Goal: Check status: Check status

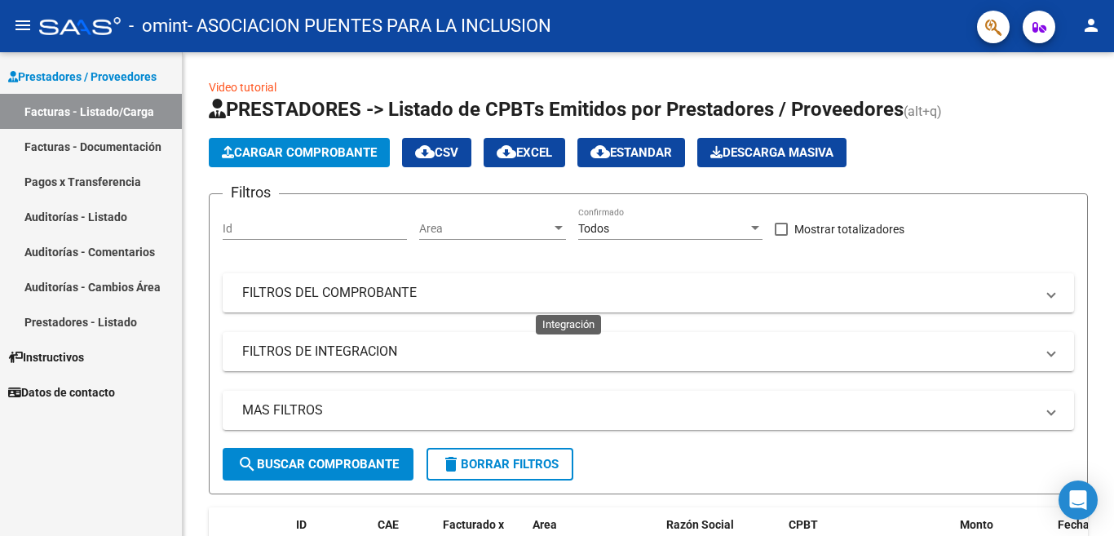
scroll to position [326, 0]
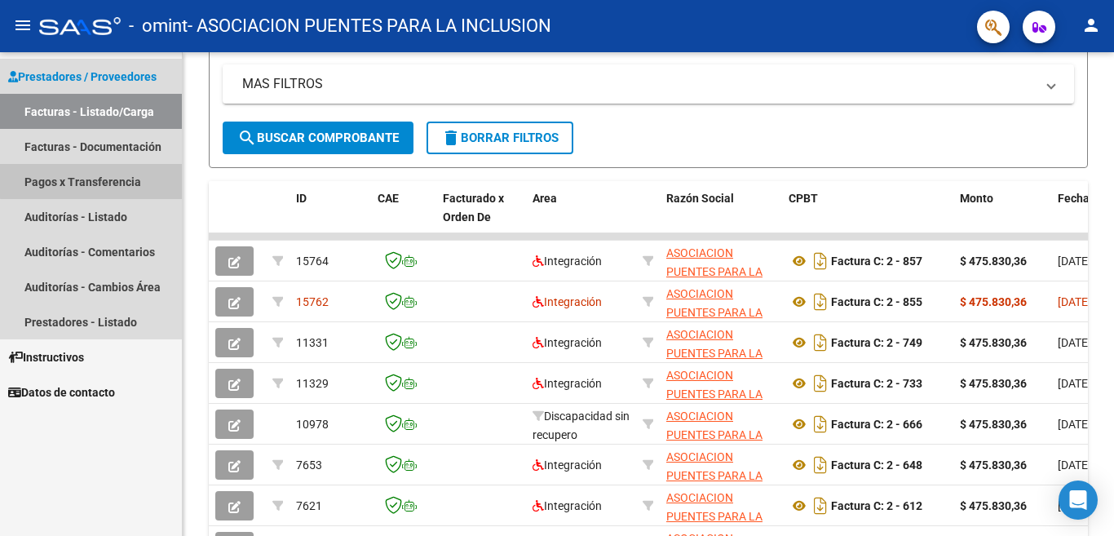
click at [111, 179] on link "Pagos x Transferencia" at bounding box center [91, 181] width 182 height 35
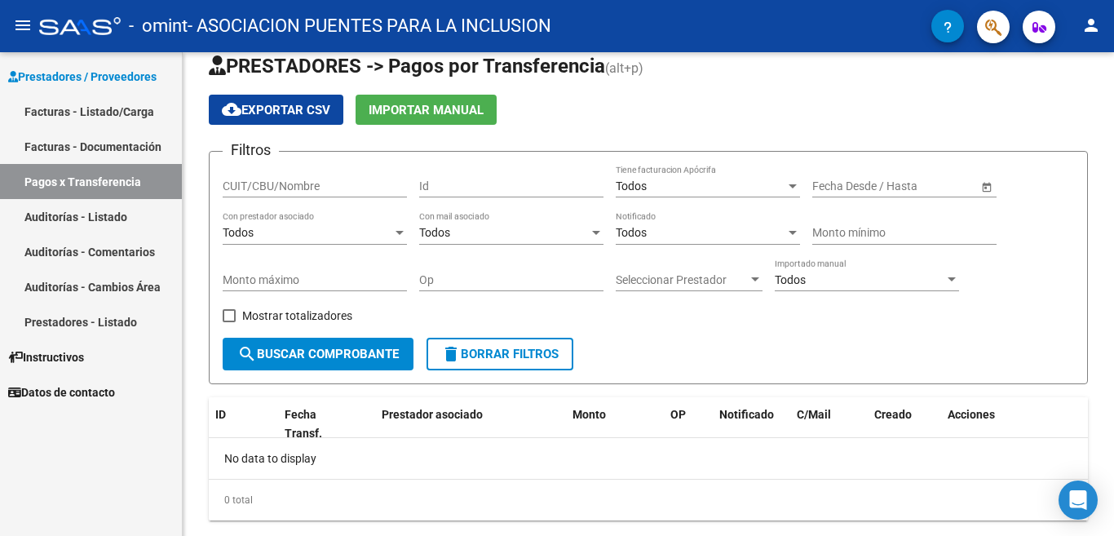
scroll to position [62, 0]
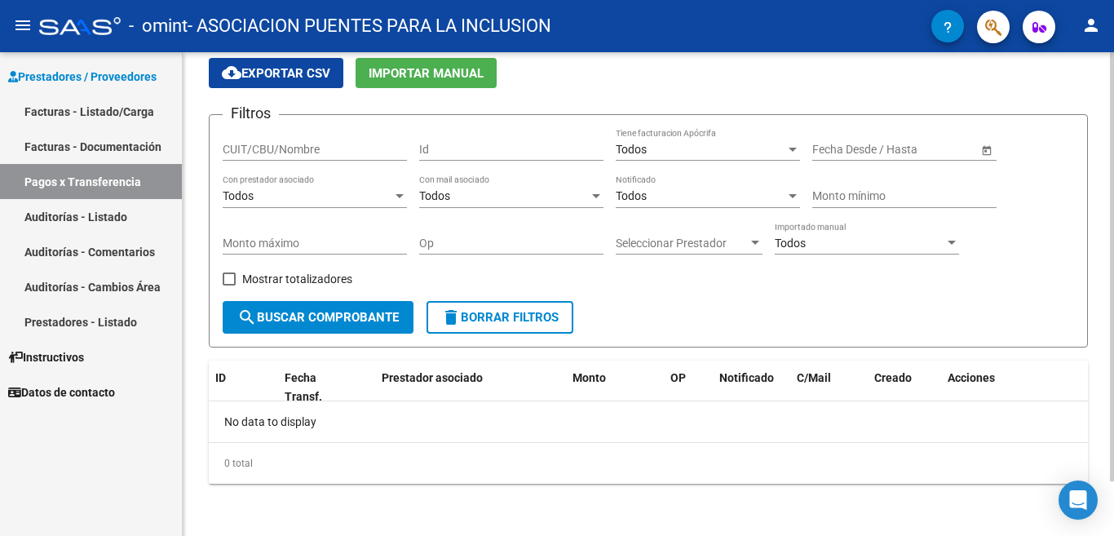
click at [985, 149] on span "Open calendar" at bounding box center [986, 150] width 39 height 39
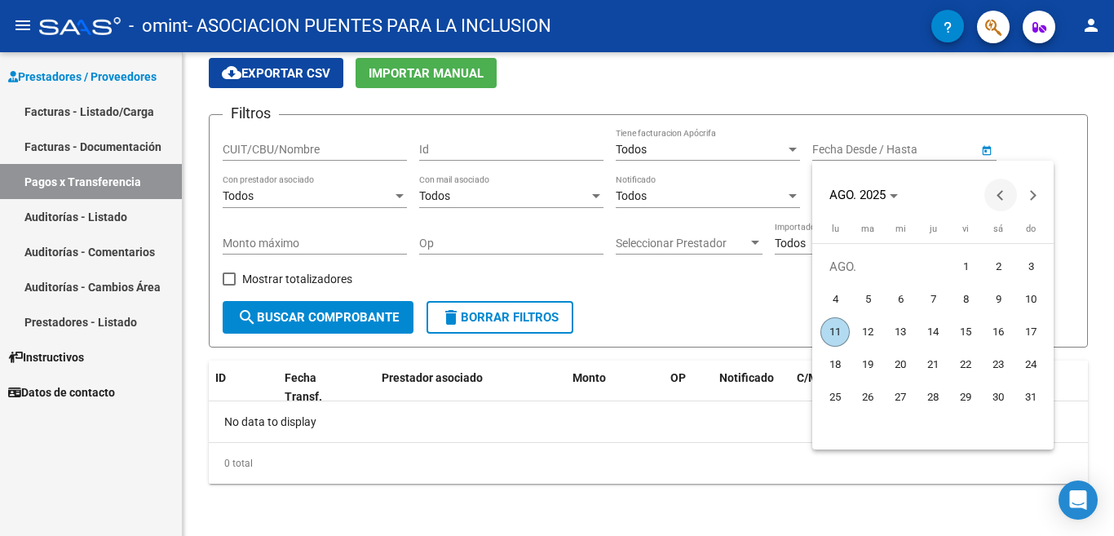
click at [1002, 194] on button "Previous month" at bounding box center [1001, 195] width 33 height 33
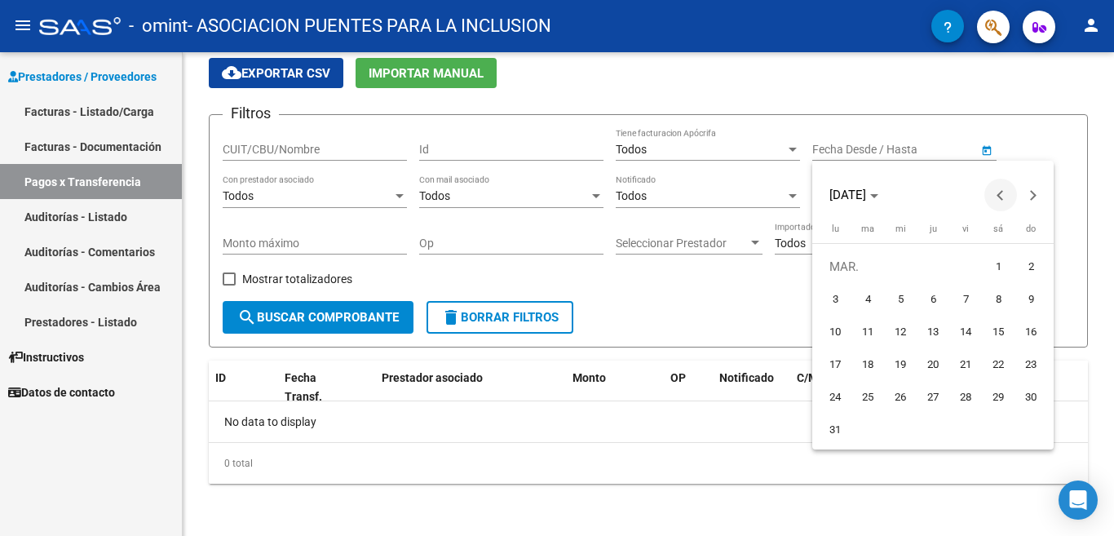
click at [1002, 194] on button "Previous month" at bounding box center [1001, 195] width 33 height 33
click at [901, 293] on span "1" at bounding box center [900, 299] width 29 height 29
type input "[DATE]"
click at [1031, 197] on button "Next month" at bounding box center [1033, 195] width 33 height 33
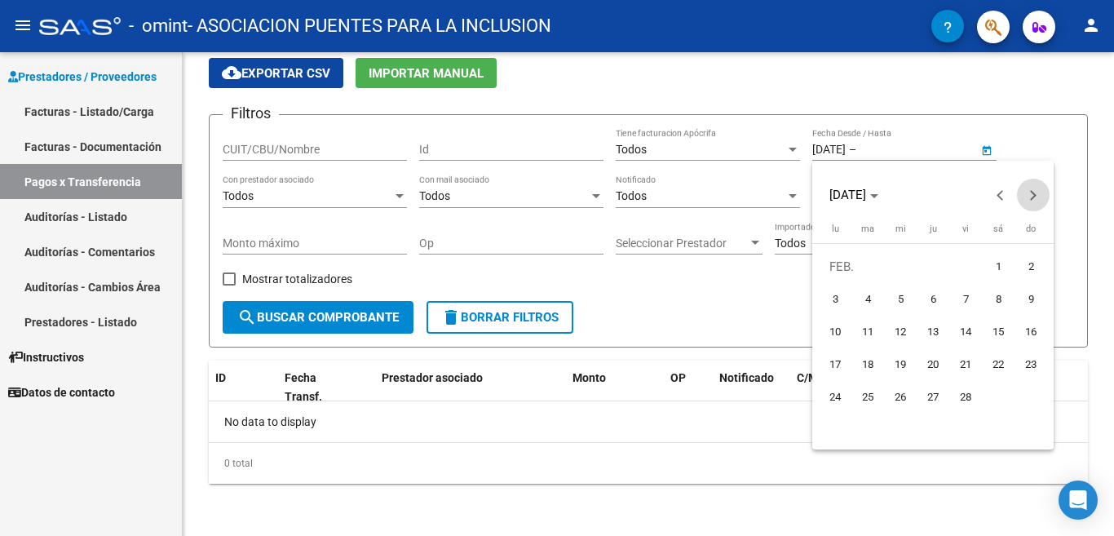
click at [1031, 197] on button "Next month" at bounding box center [1033, 195] width 33 height 33
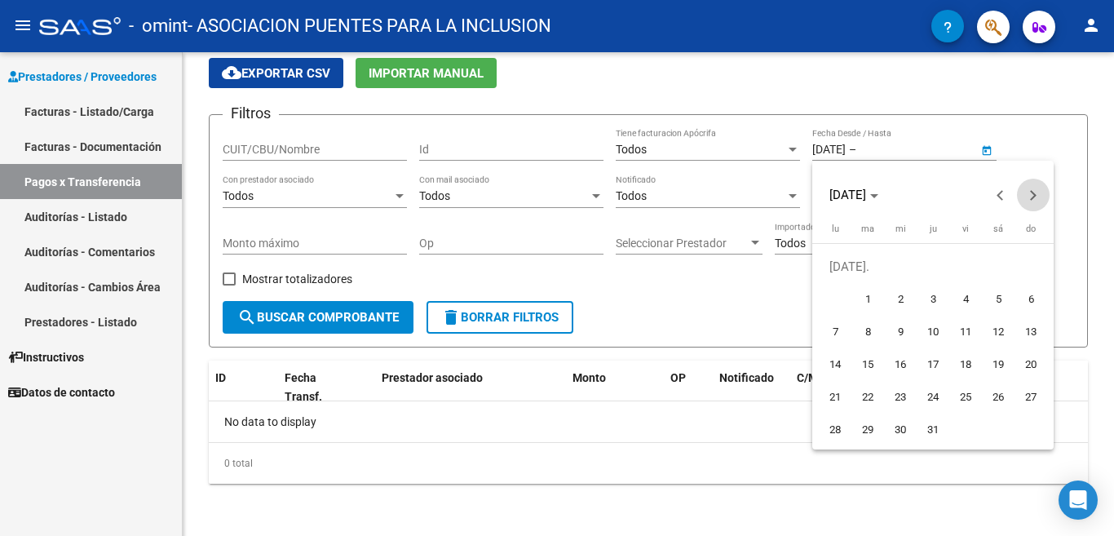
click at [1031, 197] on button "Next month" at bounding box center [1033, 195] width 33 height 33
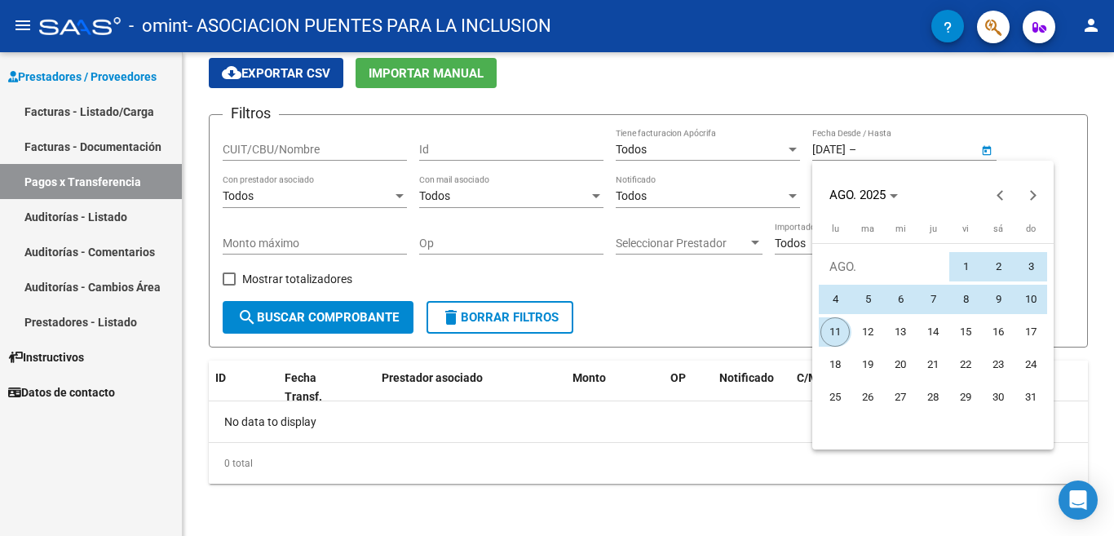
click at [831, 333] on span "11" at bounding box center [835, 331] width 29 height 29
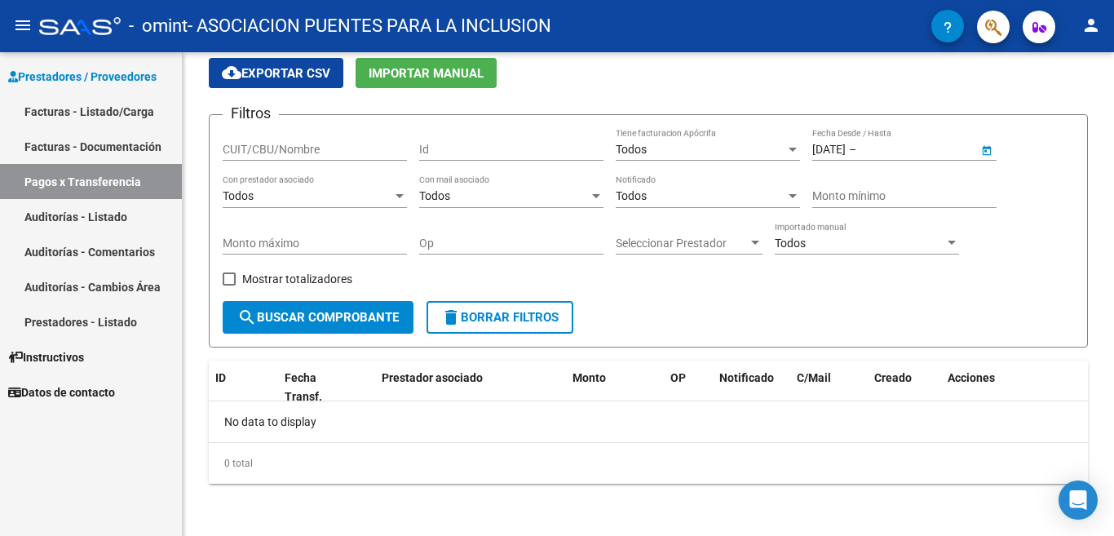
type input "[DATE]"
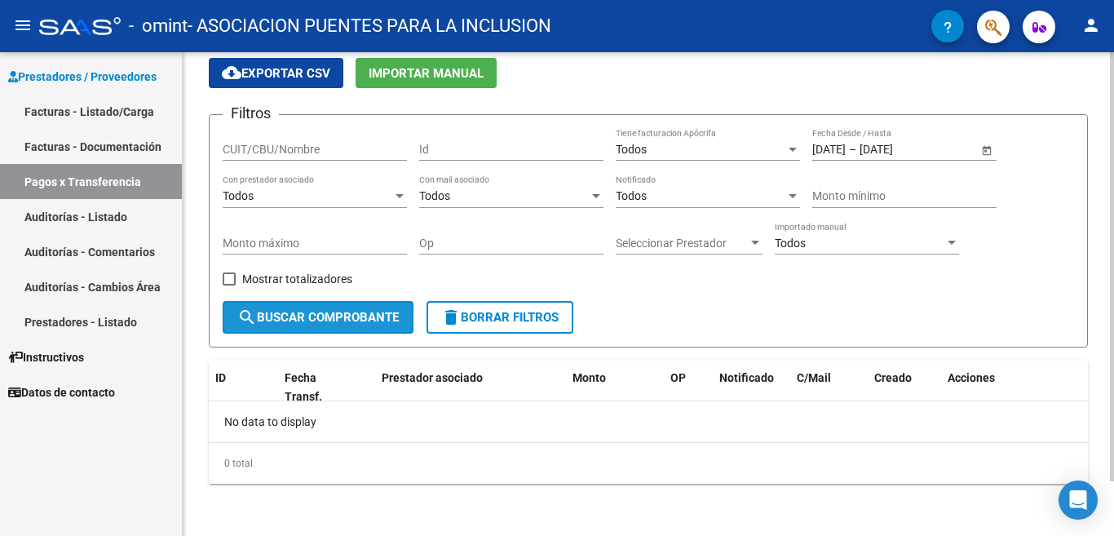
click at [330, 317] on span "search Buscar Comprobante" at bounding box center [318, 317] width 162 height 15
click at [466, 146] on input "Id" at bounding box center [511, 150] width 184 height 14
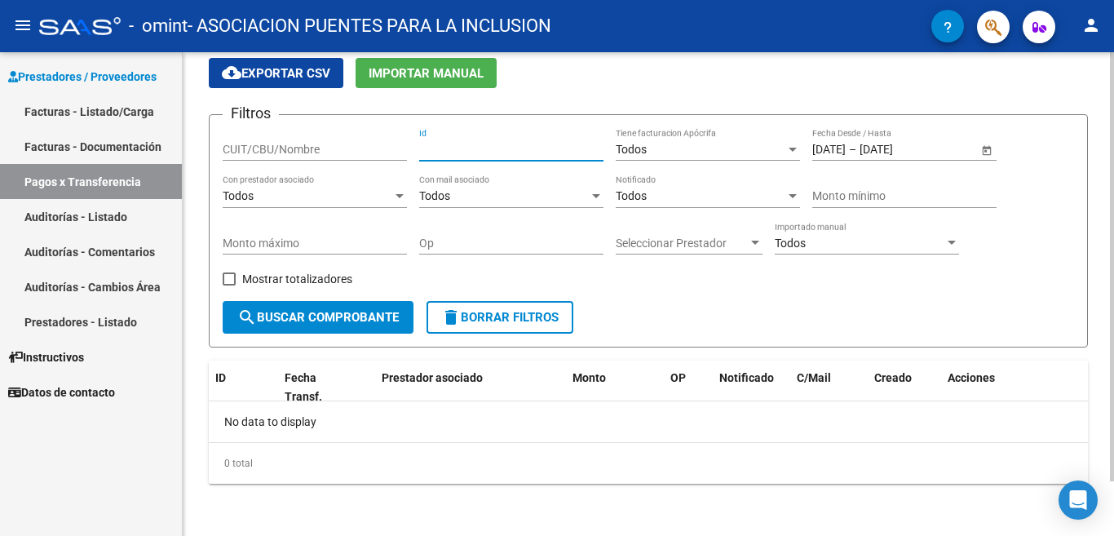
type input "00002"
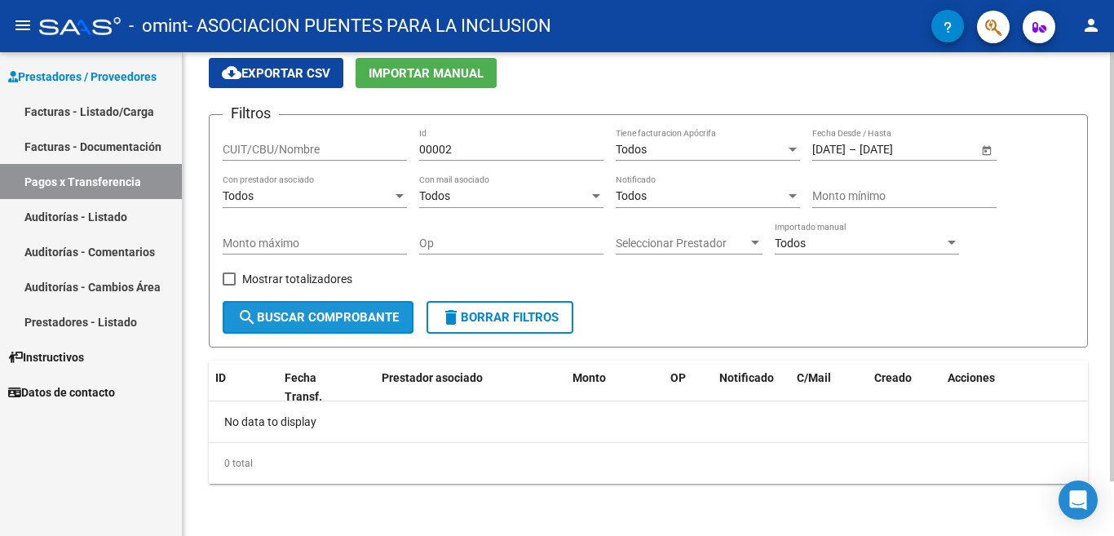
click at [321, 315] on span "search Buscar Comprobante" at bounding box center [318, 317] width 162 height 15
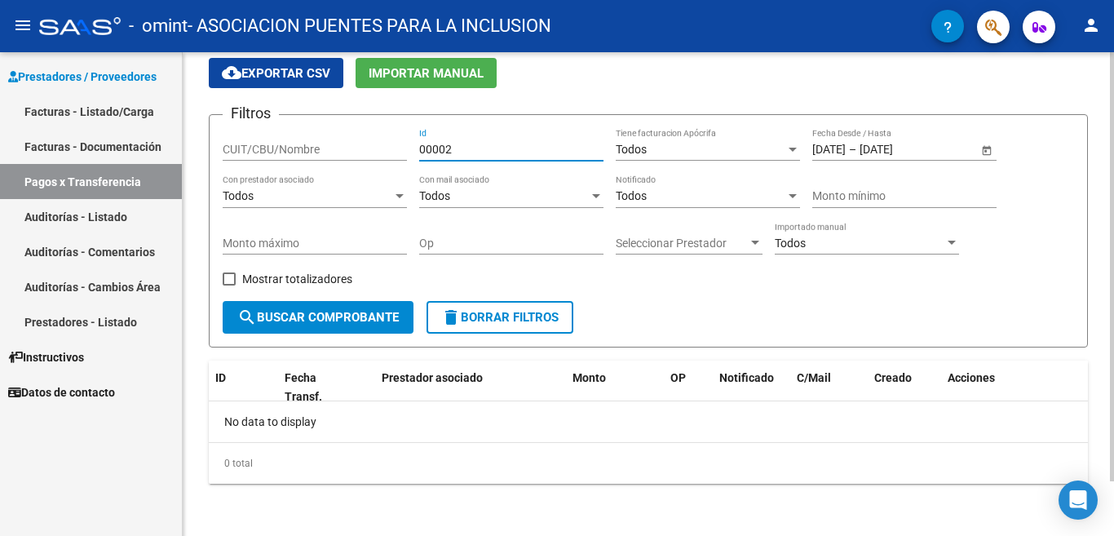
click at [498, 148] on input "00002" at bounding box center [511, 150] width 184 height 14
click at [231, 275] on span at bounding box center [229, 278] width 13 height 13
click at [229, 286] on input "Mostrar totalizadores" at bounding box center [228, 286] width 1 height 1
checkbox input "true"
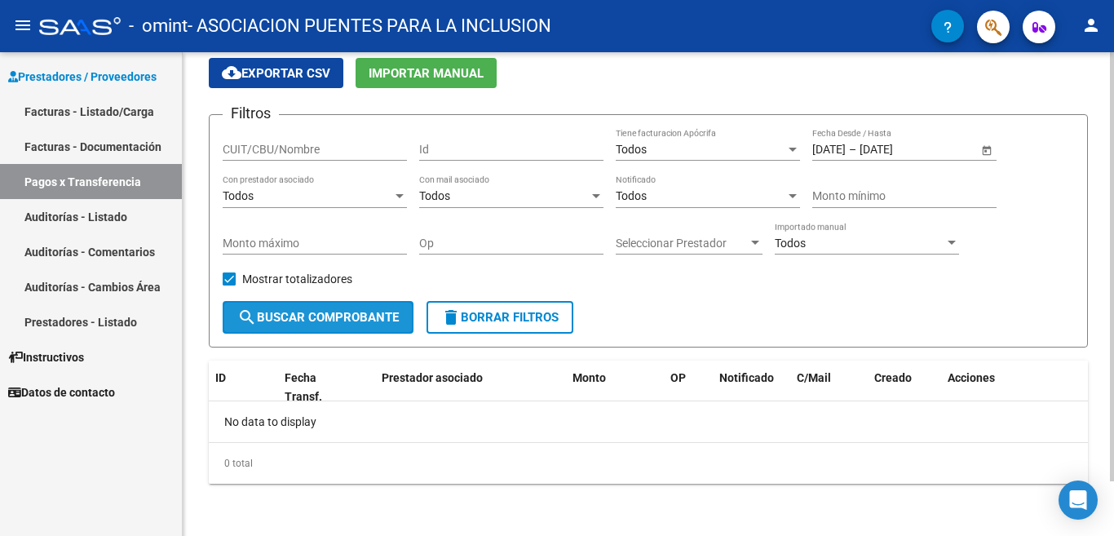
click at [276, 310] on span "search Buscar Comprobante" at bounding box center [318, 317] width 162 height 15
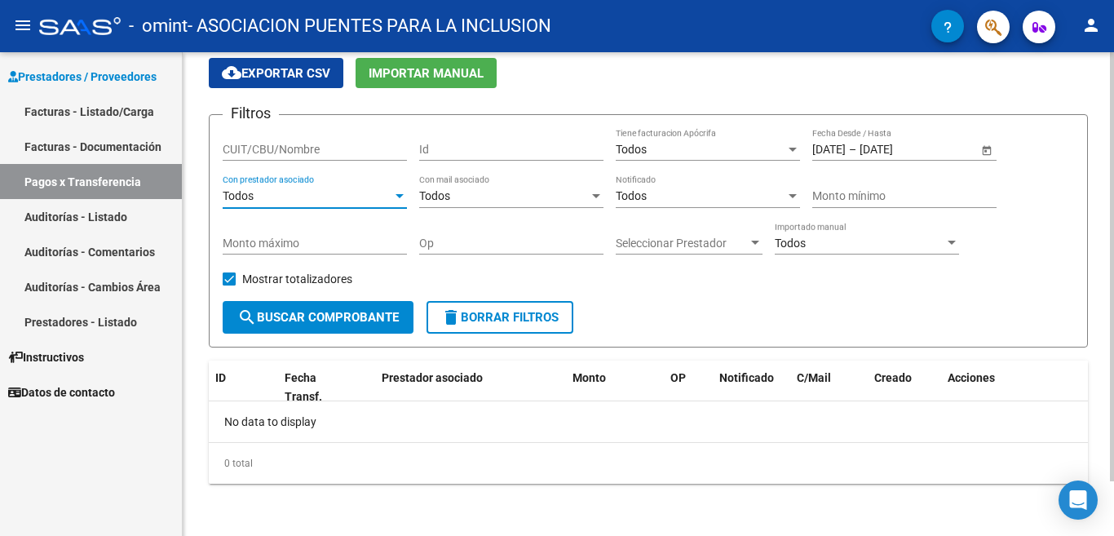
click at [401, 196] on div at bounding box center [400, 196] width 8 height 4
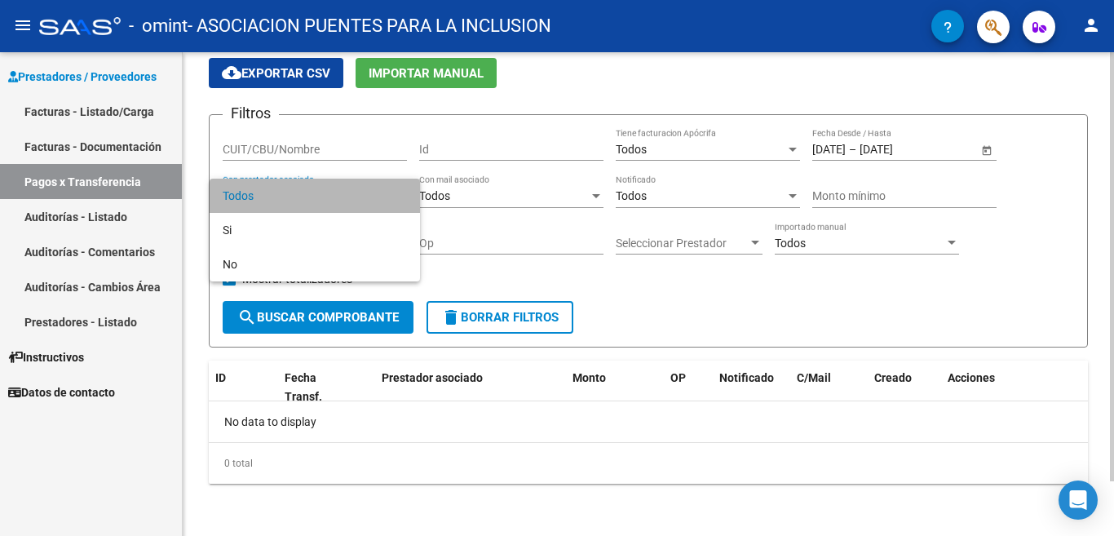
click at [401, 196] on span "Todos" at bounding box center [315, 196] width 184 height 34
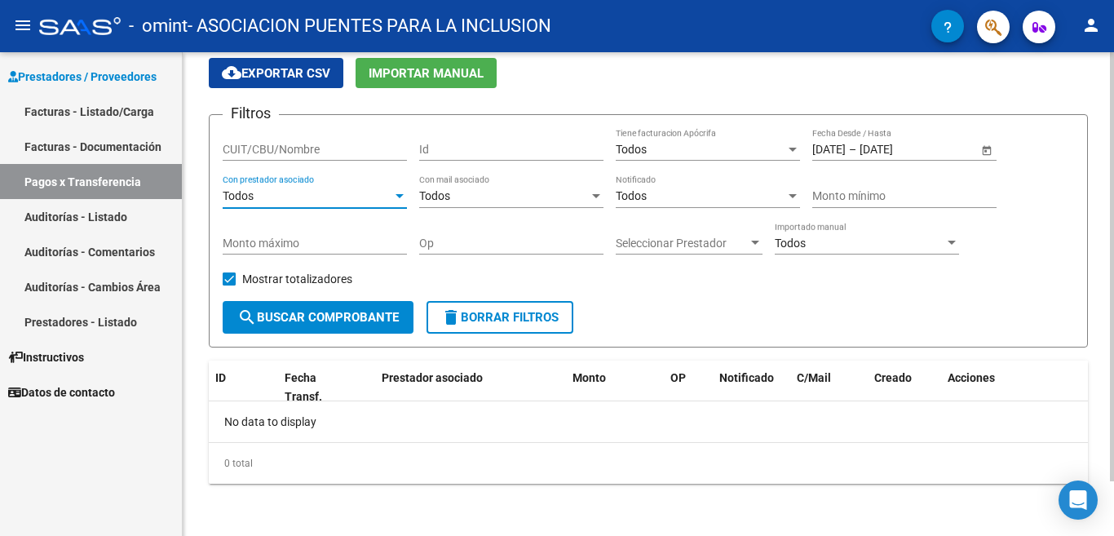
click at [597, 193] on div at bounding box center [596, 196] width 15 height 13
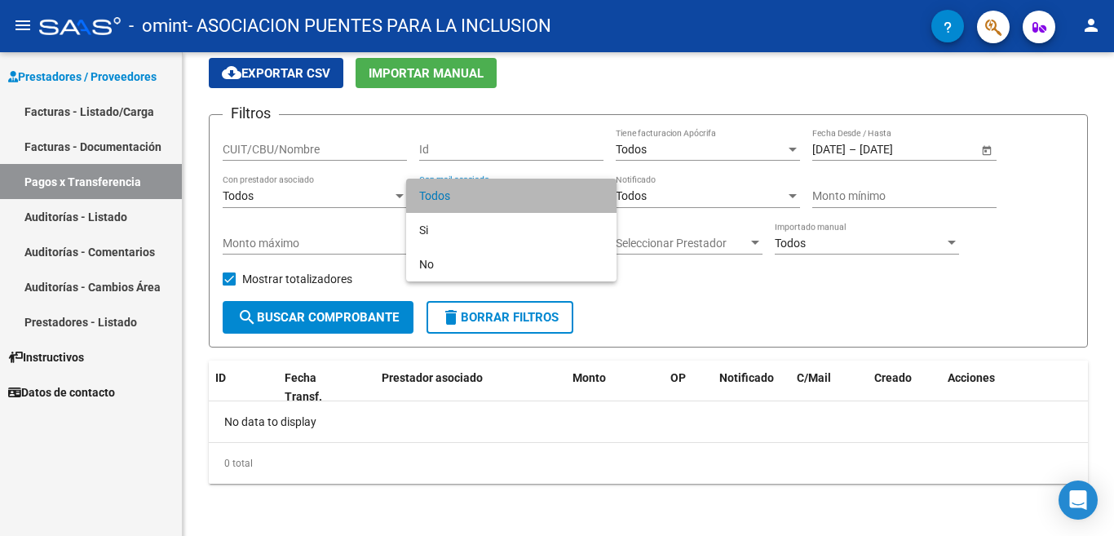
click at [595, 194] on span "Todos" at bounding box center [511, 196] width 184 height 34
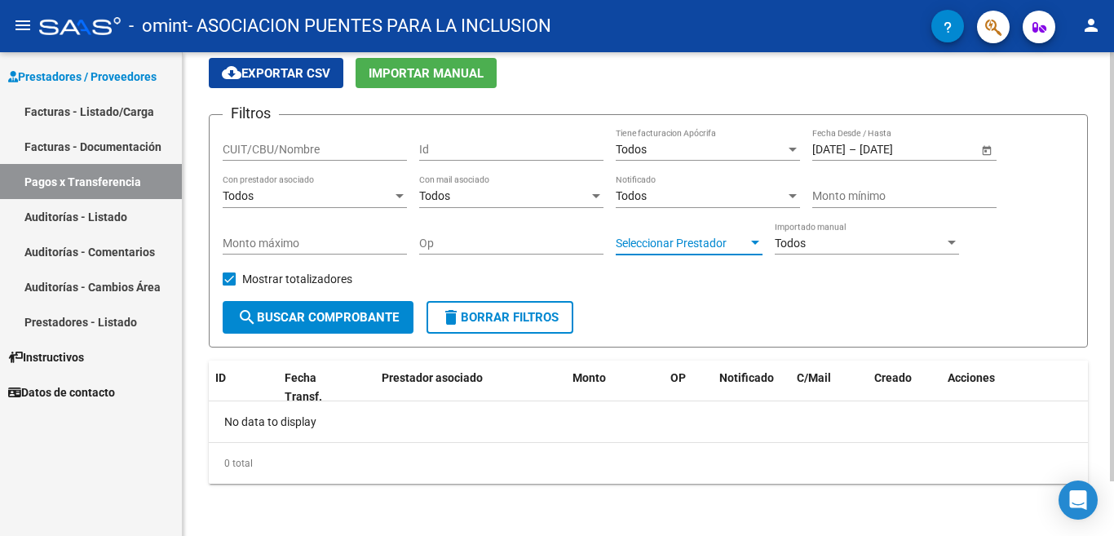
click at [737, 237] on span "Seleccionar Prestador" at bounding box center [682, 244] width 132 height 14
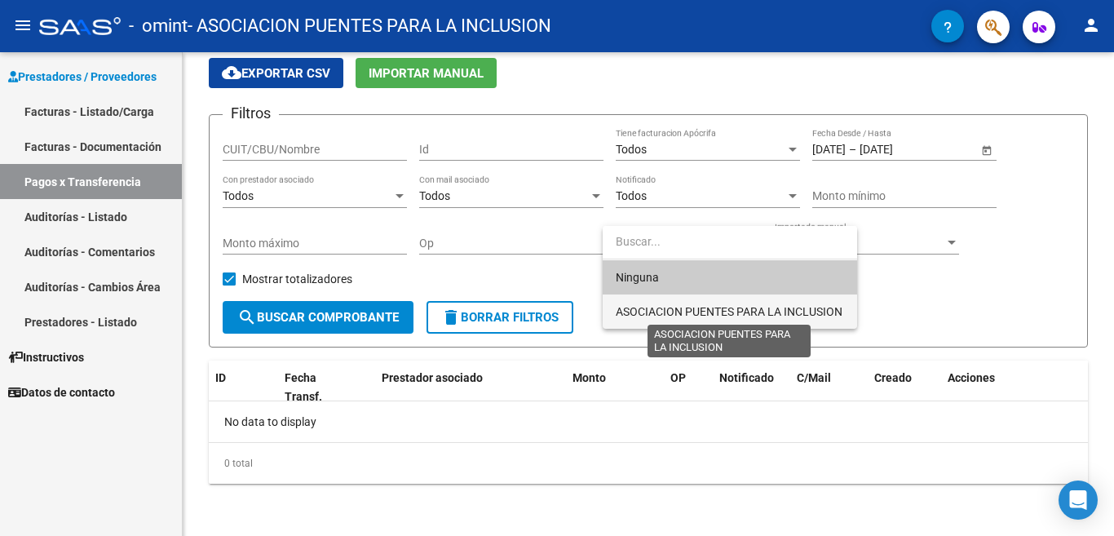
click at [747, 309] on span "ASOCIACION PUENTES PARA LA INCLUSION" at bounding box center [729, 311] width 227 height 13
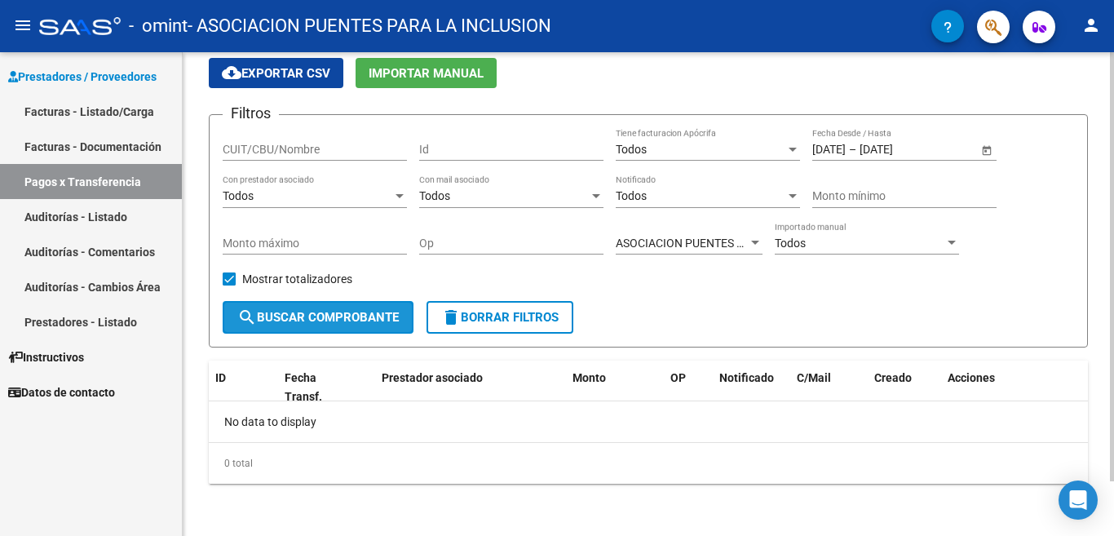
click at [361, 316] on span "search Buscar Comprobante" at bounding box center [318, 317] width 162 height 15
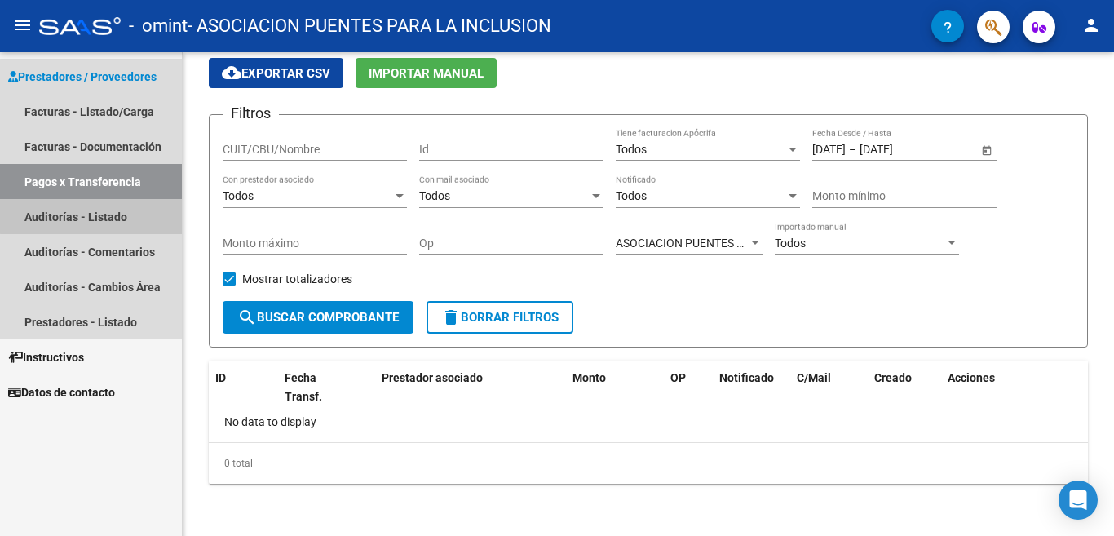
click at [109, 215] on link "Auditorías - Listado" at bounding box center [91, 216] width 182 height 35
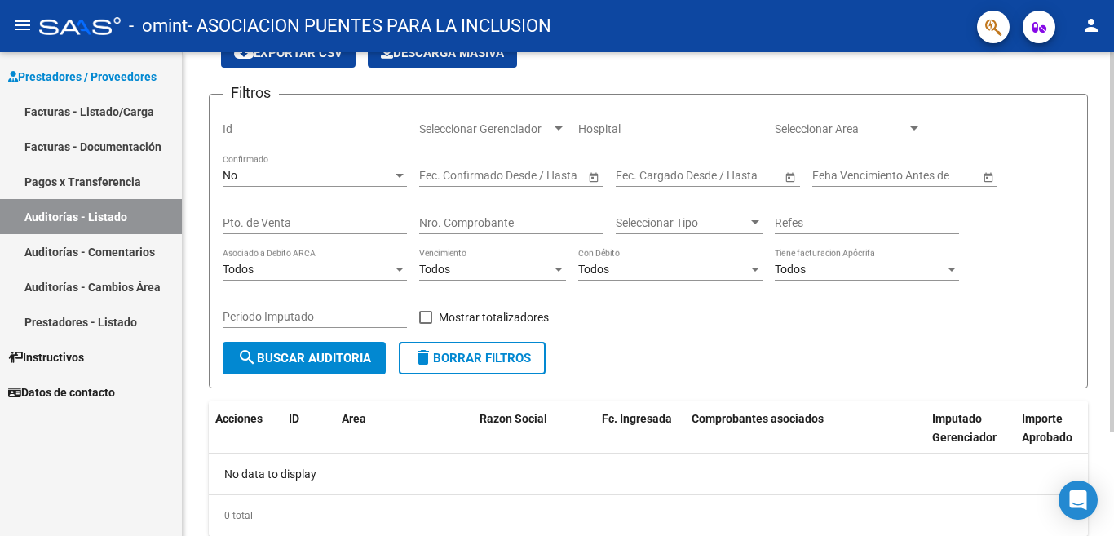
scroll to position [134, 0]
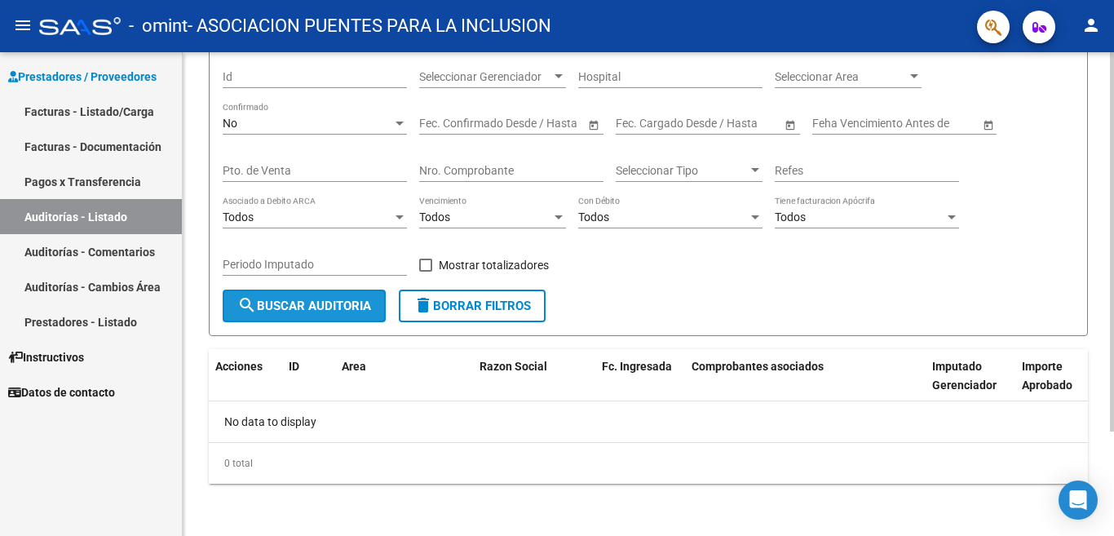
click at [322, 307] on span "search Buscar Auditoria" at bounding box center [304, 306] width 134 height 15
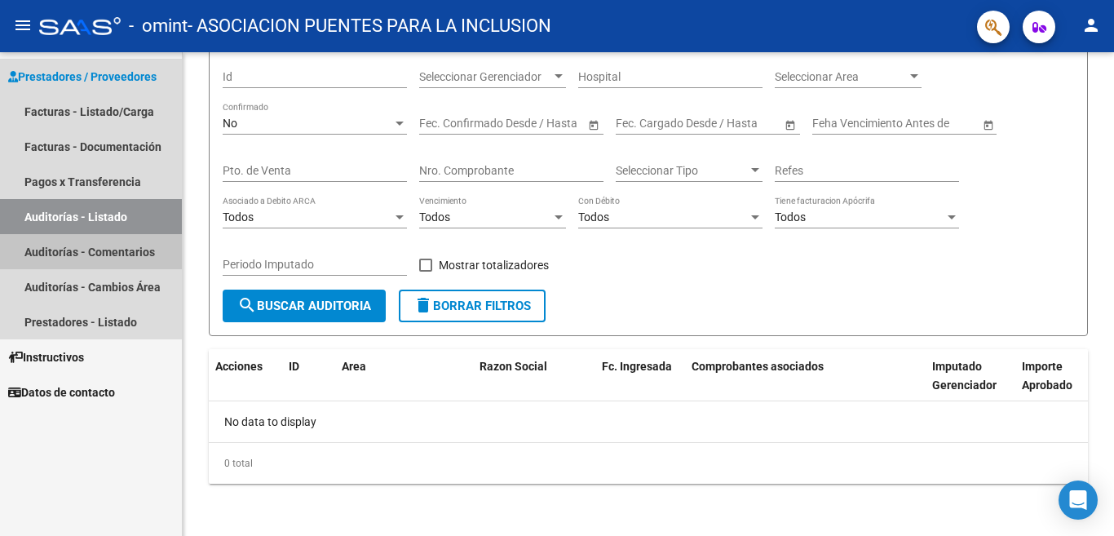
click at [130, 250] on link "Auditorías - Comentarios" at bounding box center [91, 251] width 182 height 35
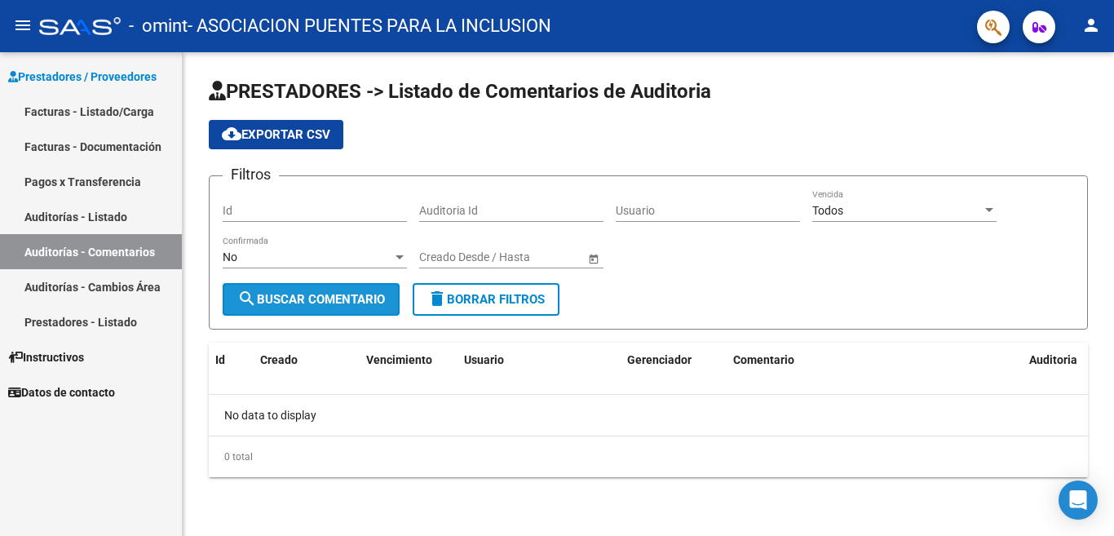
click at [325, 294] on span "search Buscar Comentario" at bounding box center [311, 299] width 148 height 15
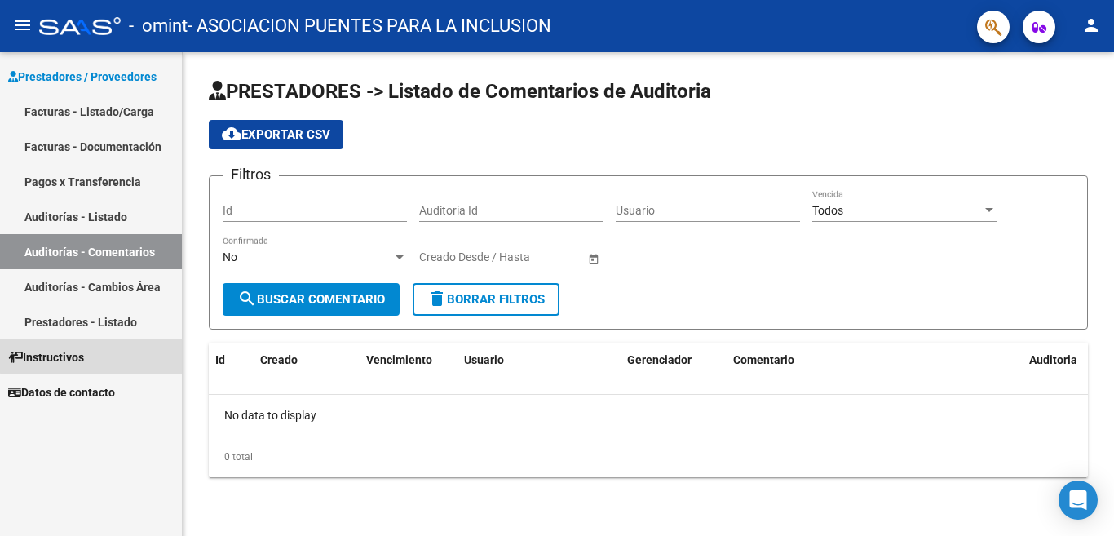
click at [95, 352] on link "Instructivos" at bounding box center [91, 356] width 182 height 35
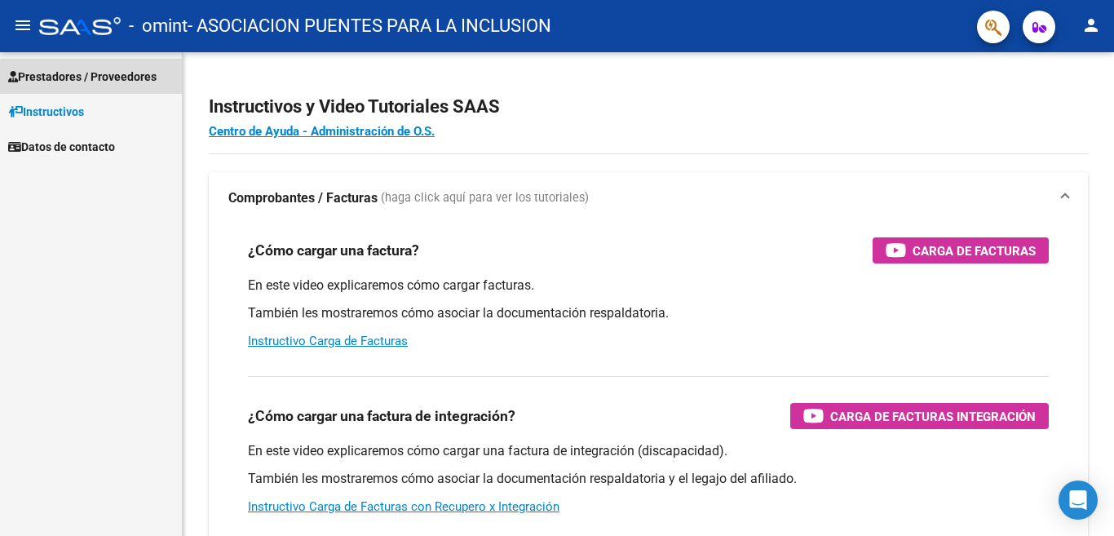
click at [149, 77] on span "Prestadores / Proveedores" at bounding box center [82, 77] width 148 height 18
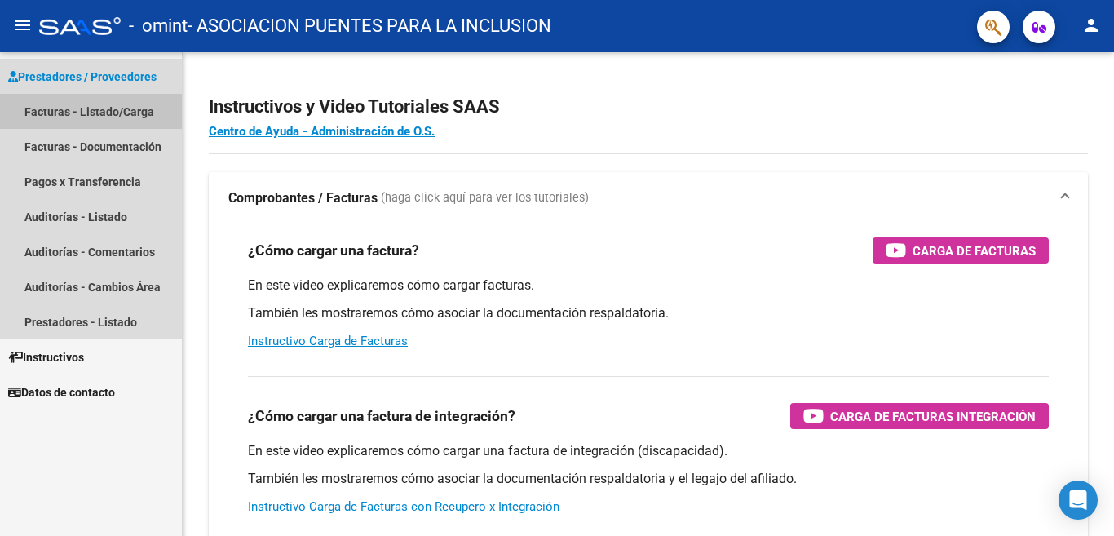
click at [122, 112] on link "Facturas - Listado/Carga" at bounding box center [91, 111] width 182 height 35
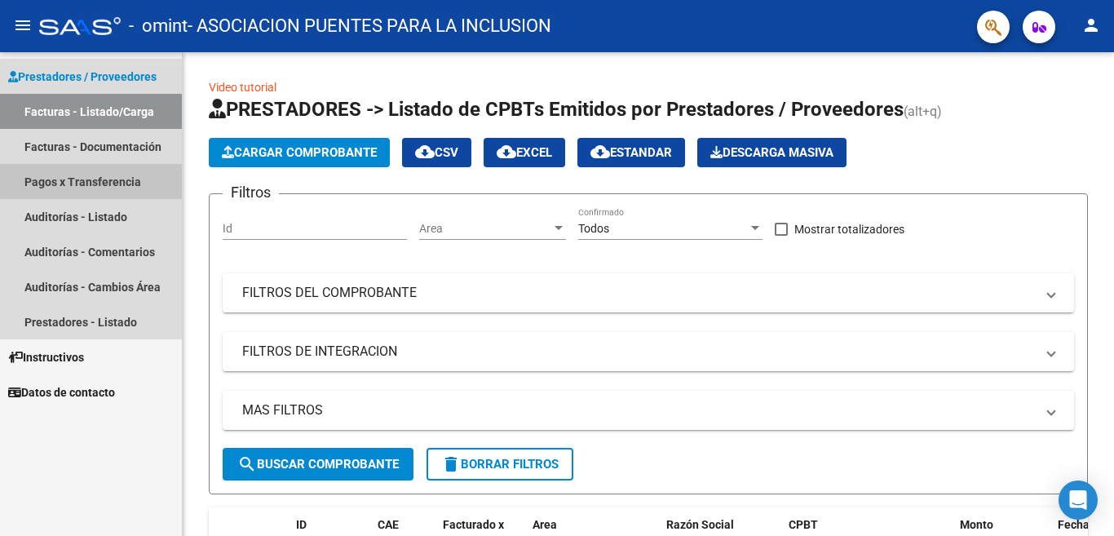
click at [113, 179] on link "Pagos x Transferencia" at bounding box center [91, 181] width 182 height 35
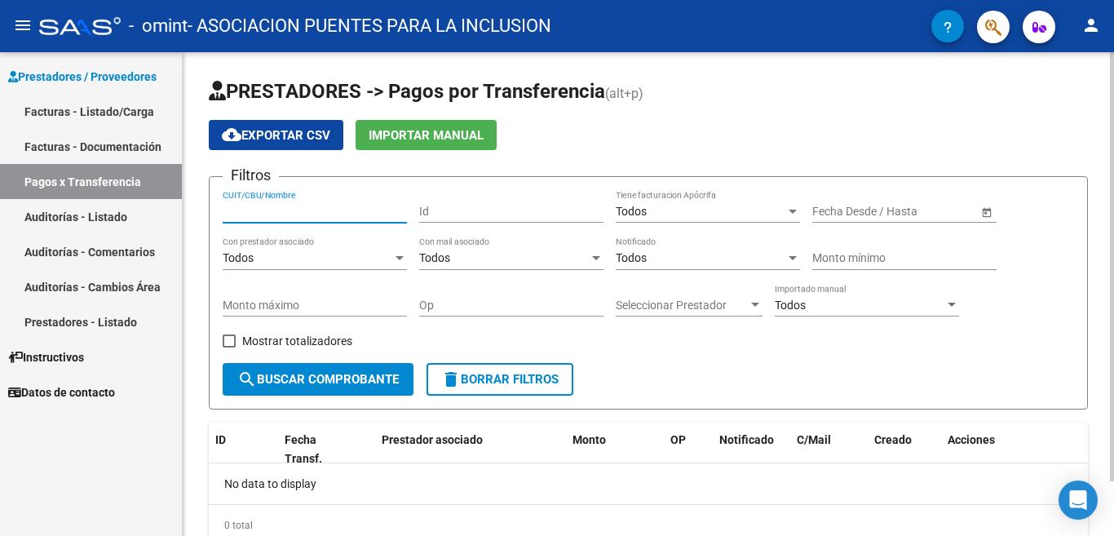
click at [330, 206] on input "CUIT/CBU/Nombre" at bounding box center [315, 212] width 184 height 14
click at [988, 213] on span "Open calendar" at bounding box center [986, 212] width 39 height 39
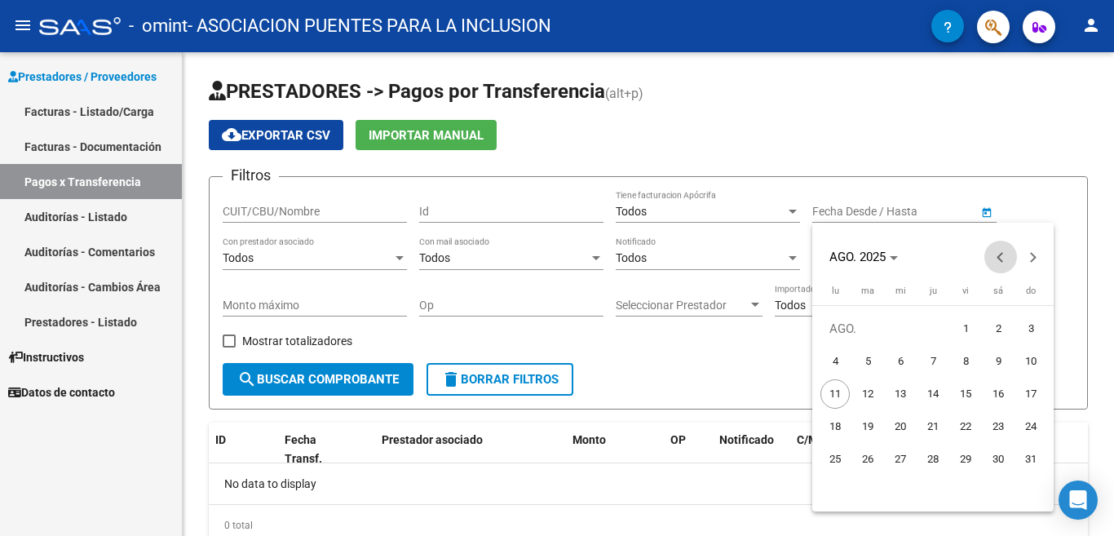
click at [995, 255] on span "Previous month" at bounding box center [1001, 257] width 33 height 33
click at [996, 255] on span "Previous month" at bounding box center [1001, 257] width 33 height 33
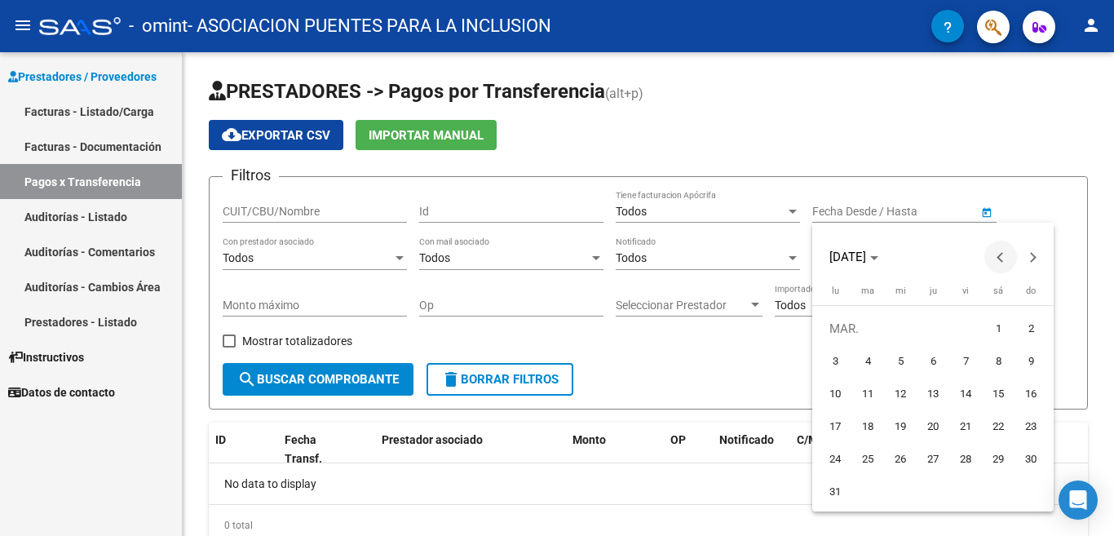
click at [996, 255] on span "Previous month" at bounding box center [1001, 257] width 33 height 33
click at [900, 352] on span "1" at bounding box center [900, 361] width 29 height 29
type input "[DATE]"
click at [1031, 255] on button "Next month" at bounding box center [1033, 257] width 33 height 33
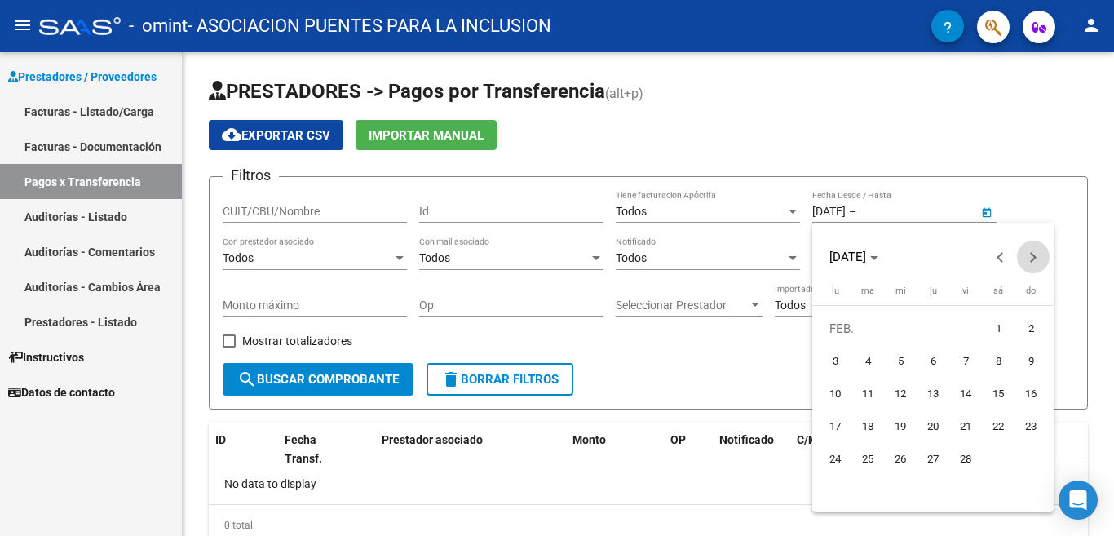
click at [1031, 255] on button "Next month" at bounding box center [1033, 257] width 33 height 33
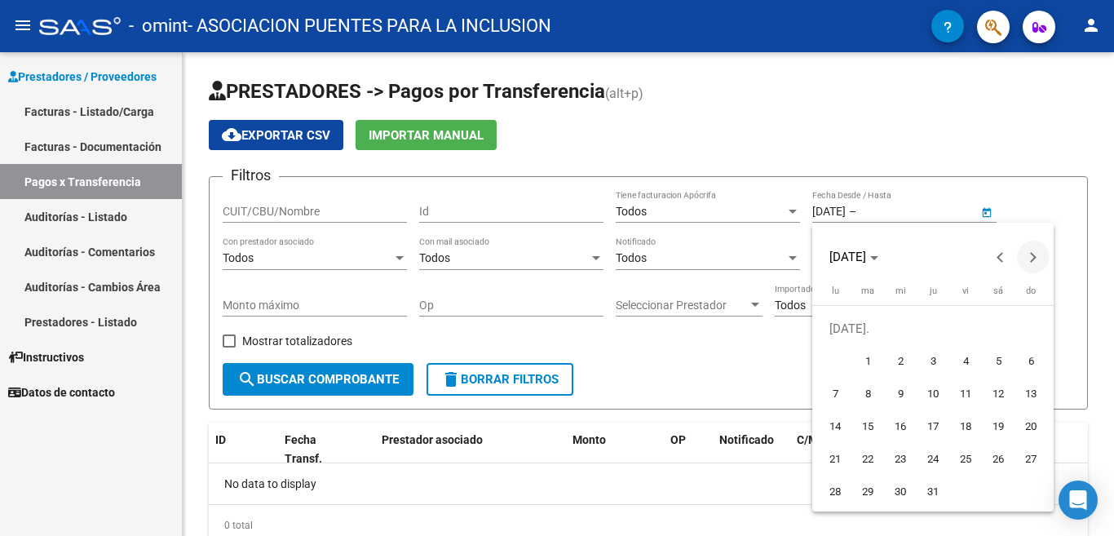
click at [1031, 255] on button "Next month" at bounding box center [1033, 257] width 33 height 33
click at [1000, 257] on button "Previous month" at bounding box center [1001, 257] width 33 height 33
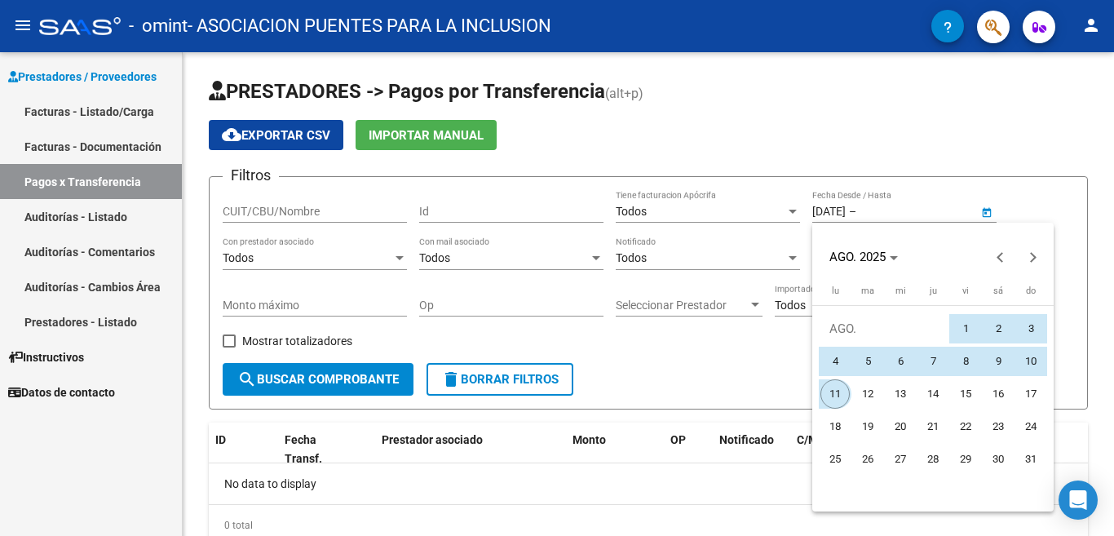
click at [832, 388] on span "11" at bounding box center [835, 393] width 29 height 29
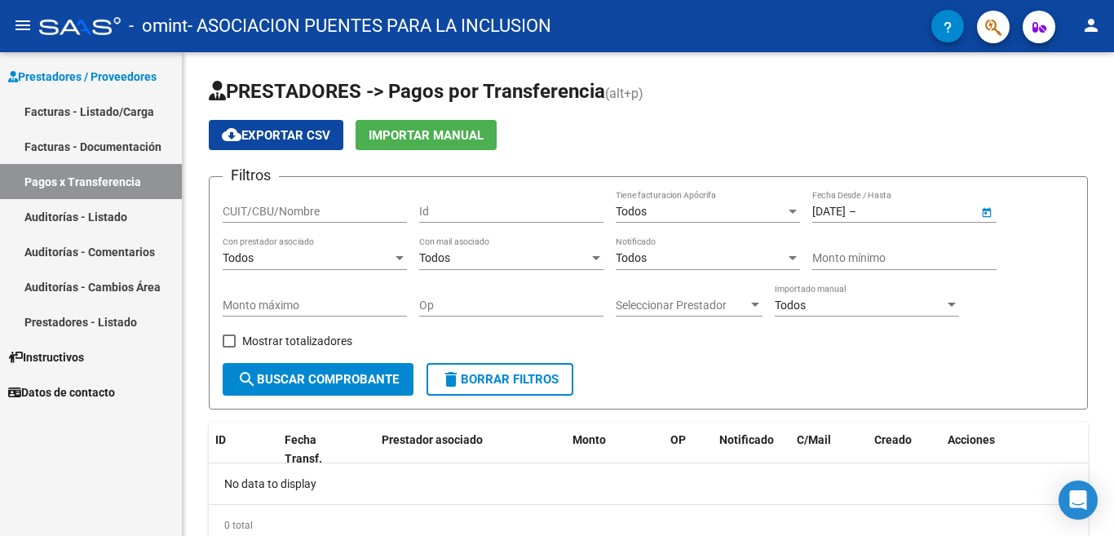
type input "[DATE]"
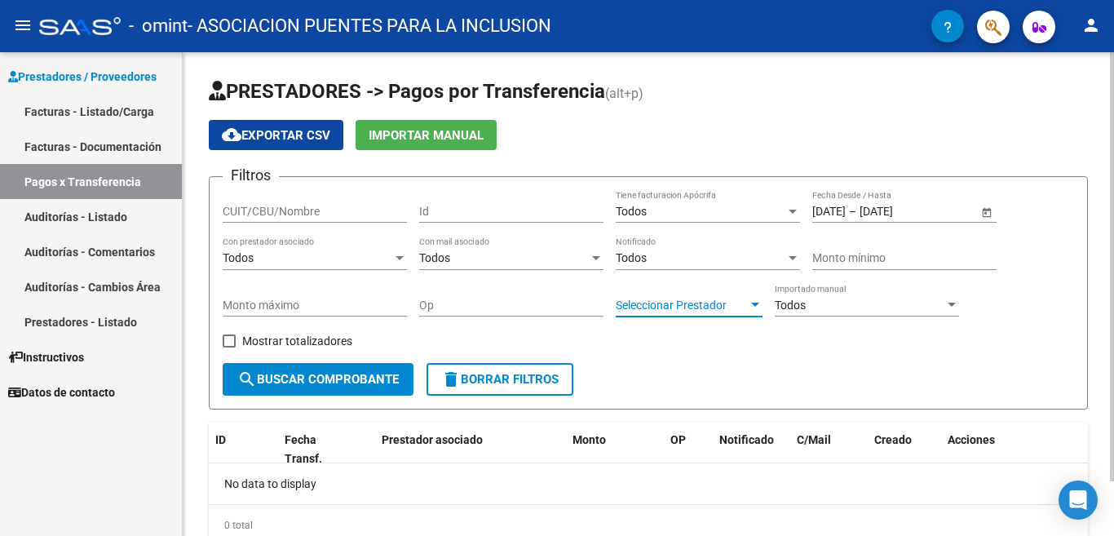
click at [756, 301] on div at bounding box center [755, 305] width 15 height 13
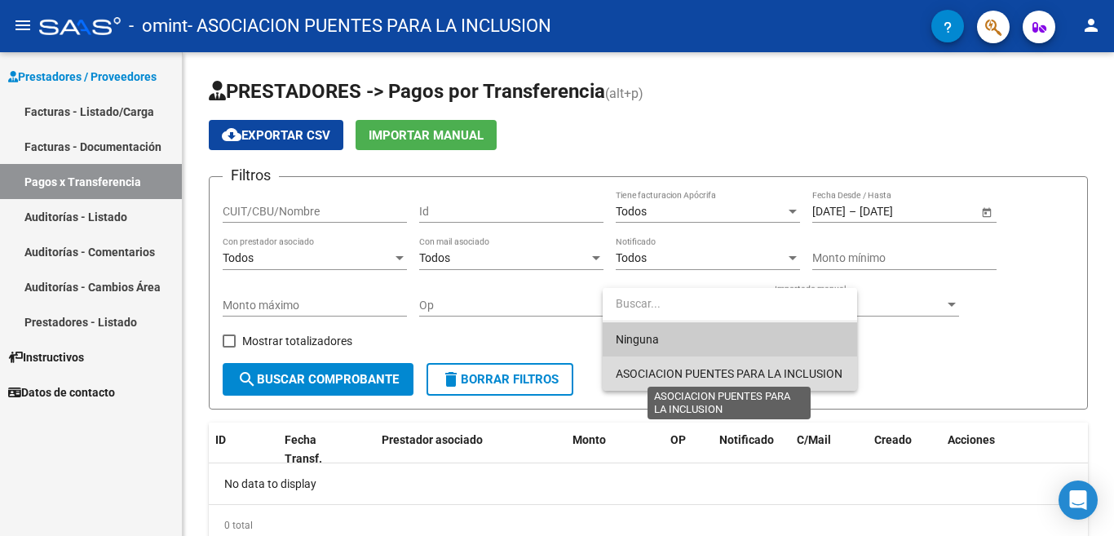
click at [757, 368] on span "ASOCIACION PUENTES PARA LA INCLUSION" at bounding box center [729, 373] width 227 height 13
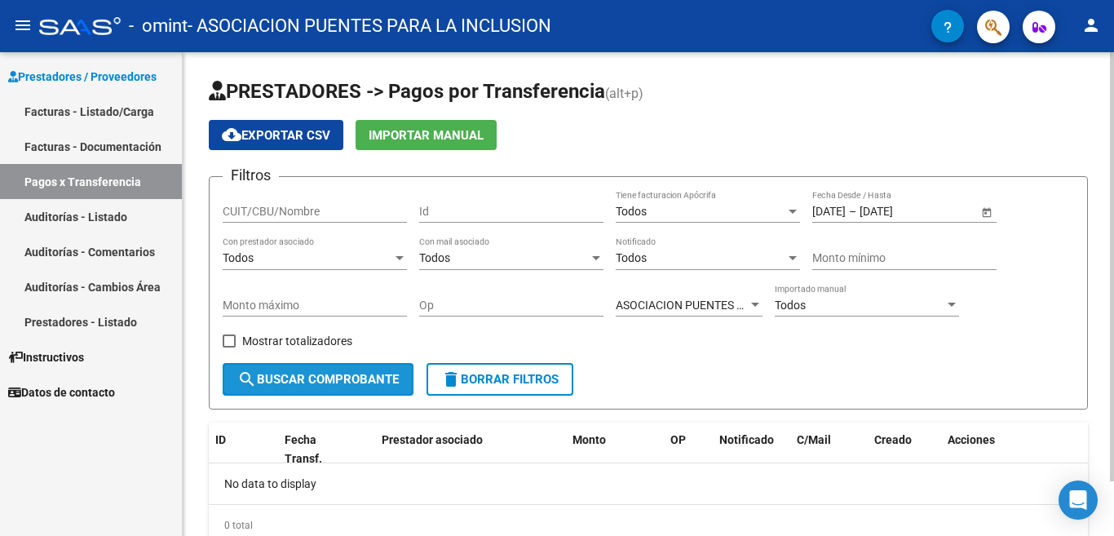
click at [356, 376] on span "search Buscar Comprobante" at bounding box center [318, 379] width 162 height 15
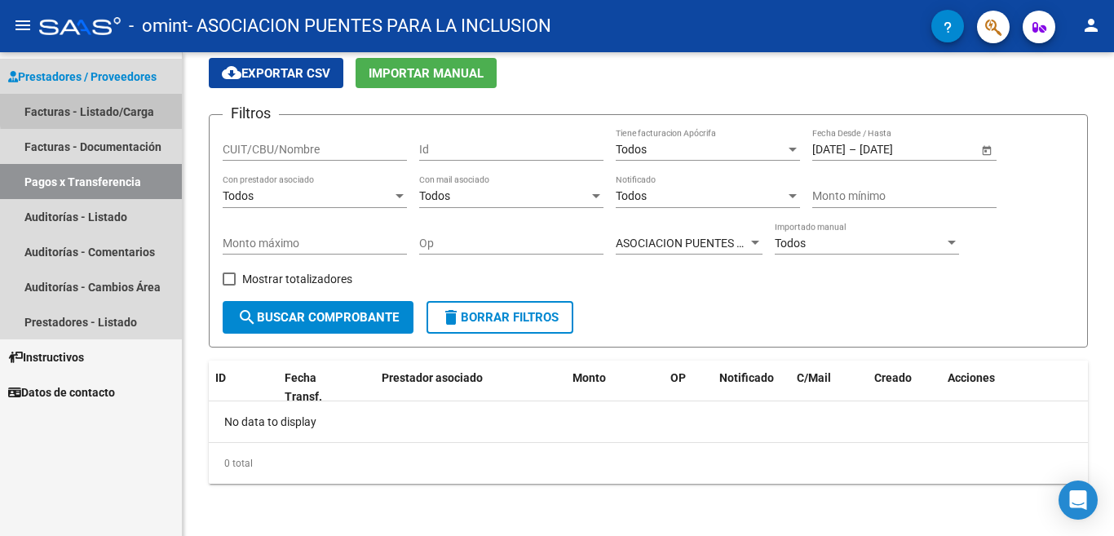
click at [142, 105] on link "Facturas - Listado/Carga" at bounding box center [91, 111] width 182 height 35
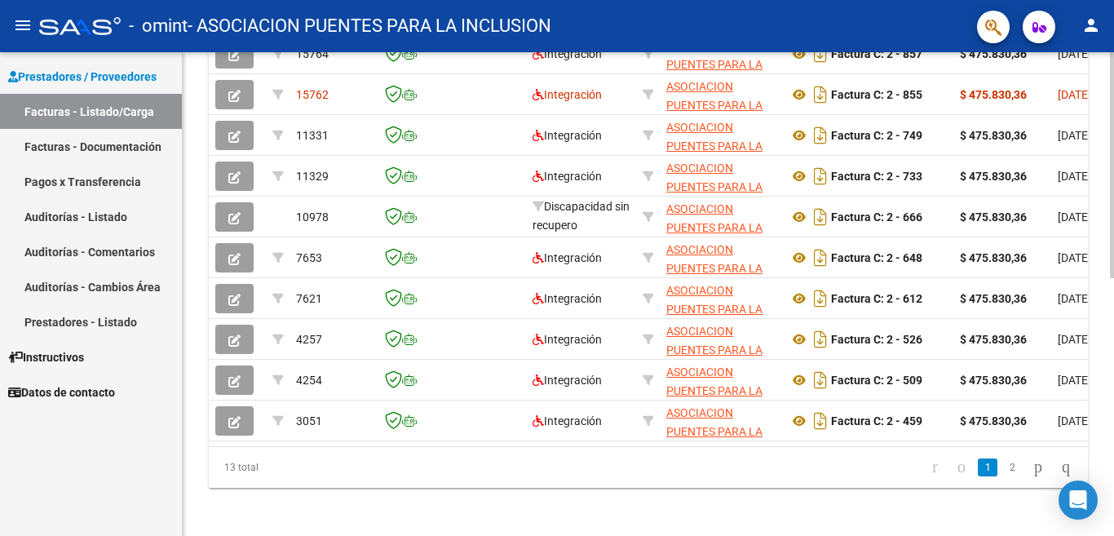
scroll to position [551, 0]
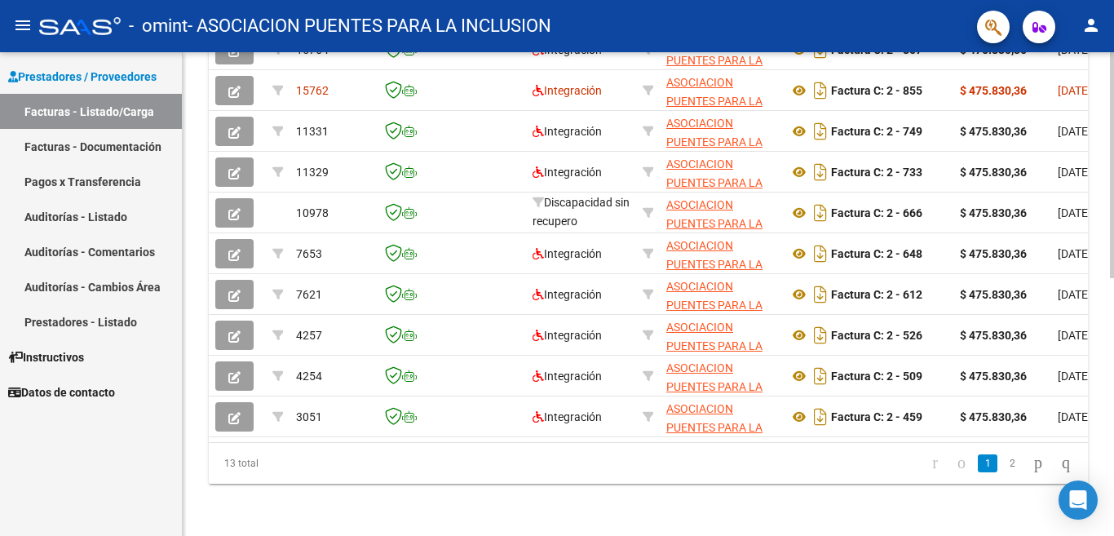
click at [1109, 486] on div "Video tutorial PRESTADORES -> Listado de CPBTs Emitidos por Prestadores / Prove…" at bounding box center [651, 25] width 936 height 1021
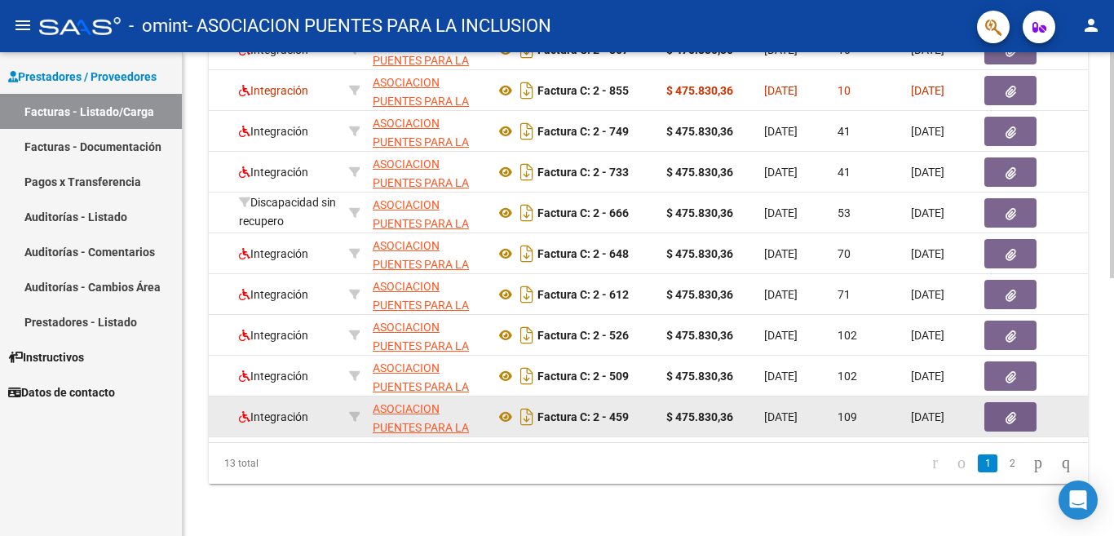
scroll to position [307, 0]
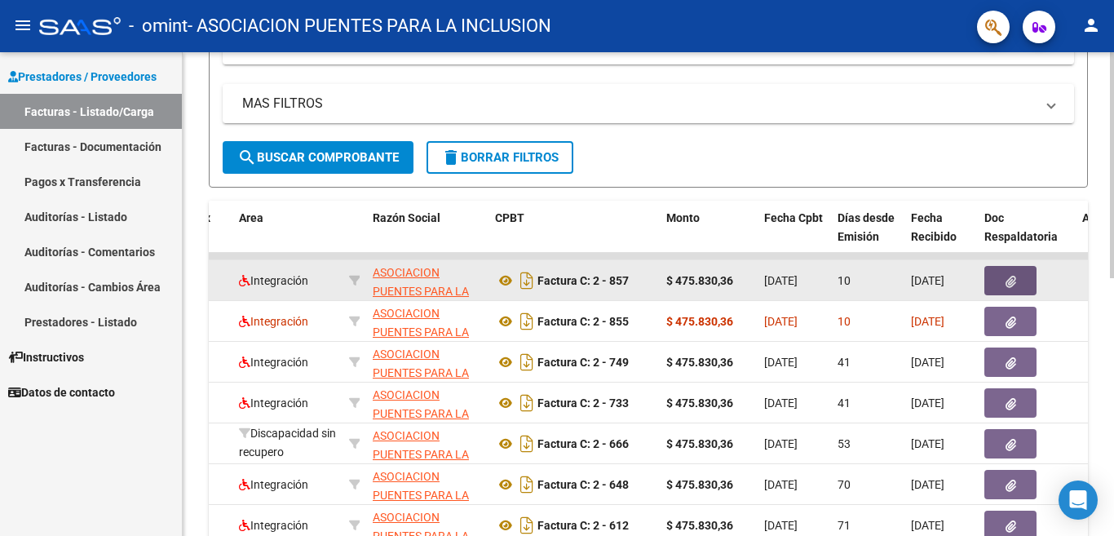
click at [1011, 280] on icon "button" at bounding box center [1011, 282] width 11 height 12
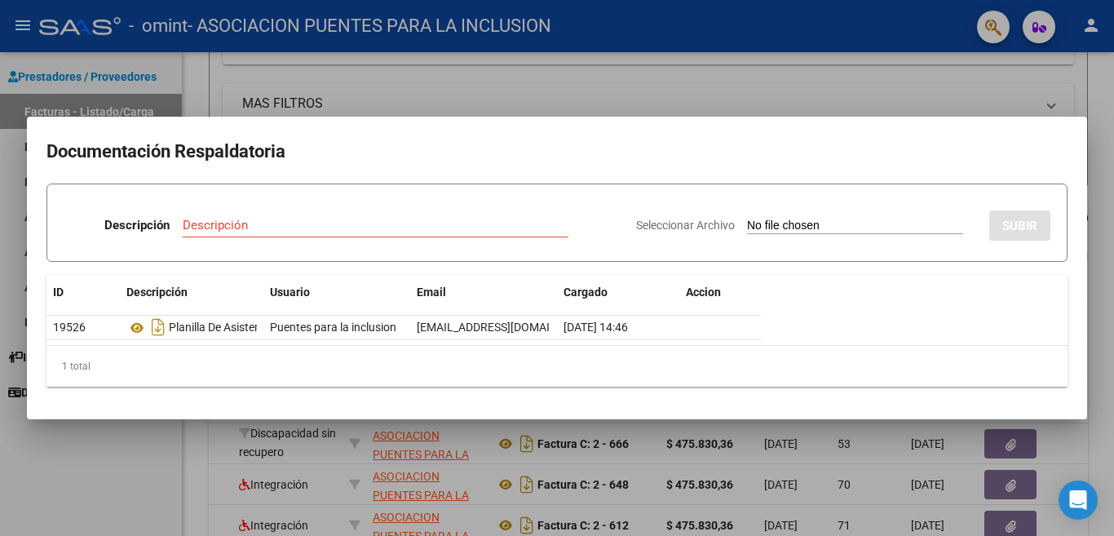
click at [1009, 86] on div at bounding box center [557, 268] width 1114 height 536
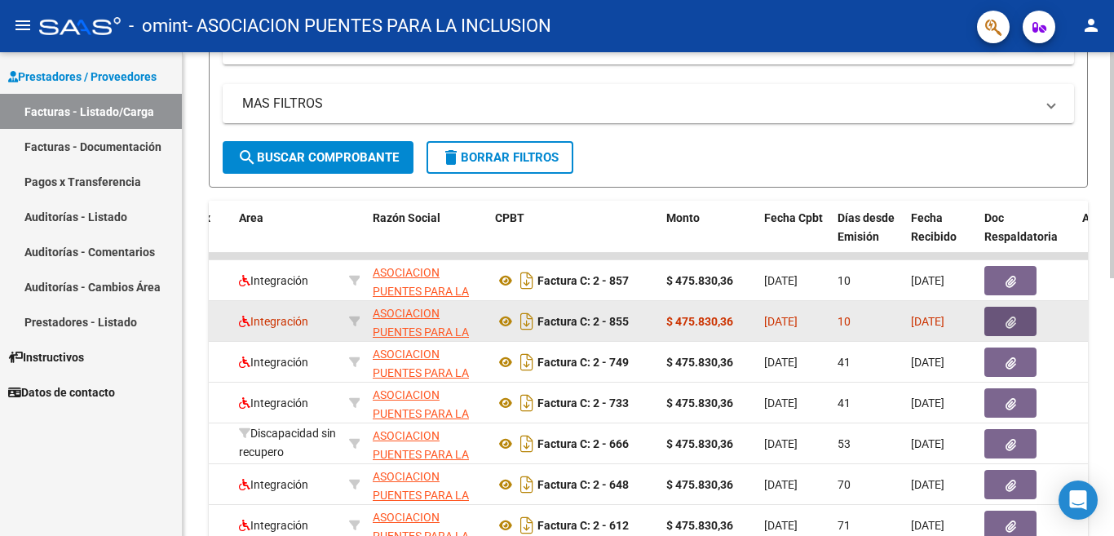
click at [1013, 322] on icon "button" at bounding box center [1011, 323] width 11 height 12
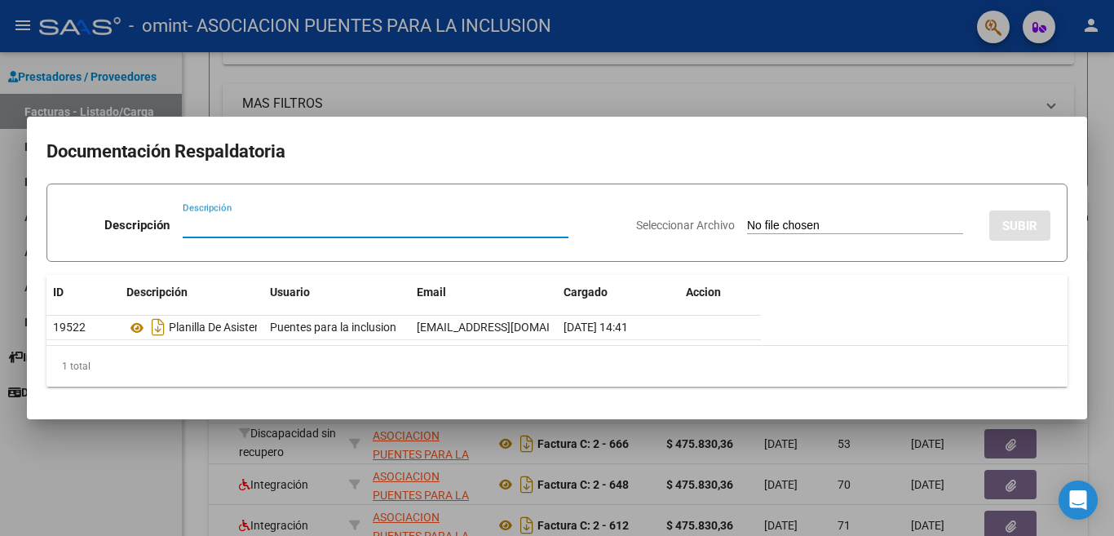
click at [958, 86] on div at bounding box center [557, 268] width 1114 height 536
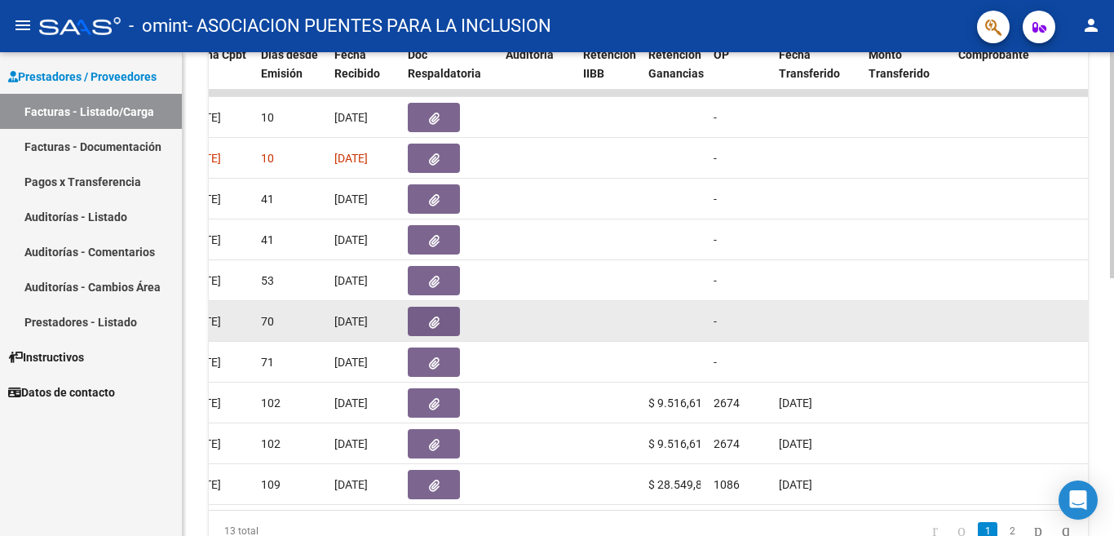
scroll to position [388, 0]
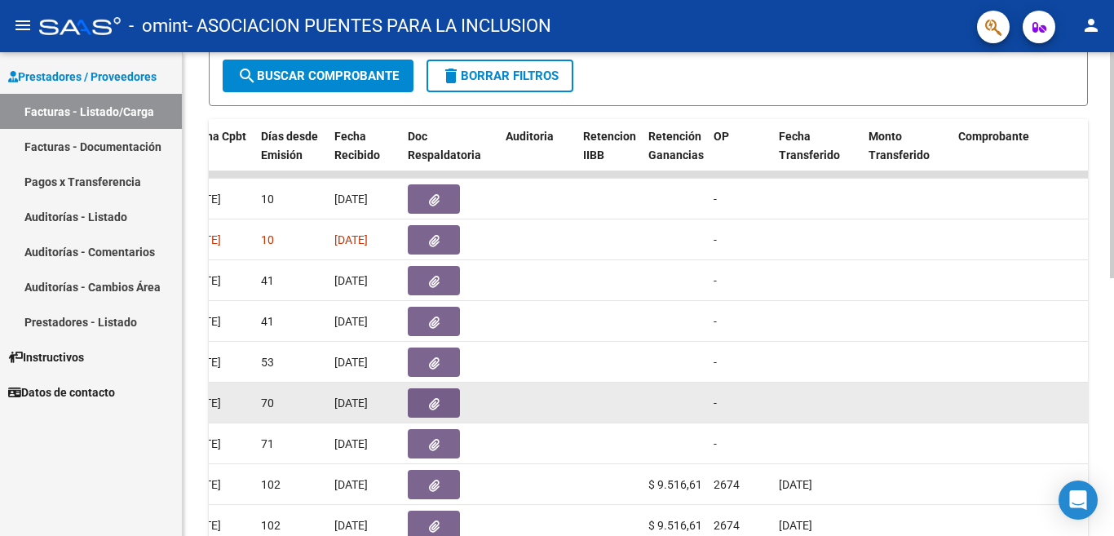
click at [852, 404] on datatable-body-cell at bounding box center [817, 403] width 90 height 40
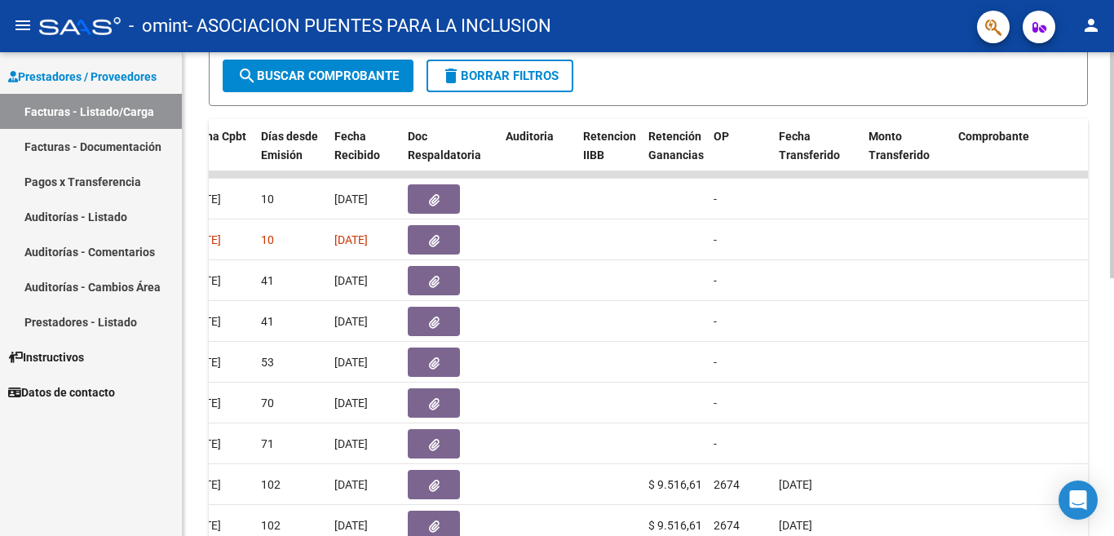
scroll to position [522, 0]
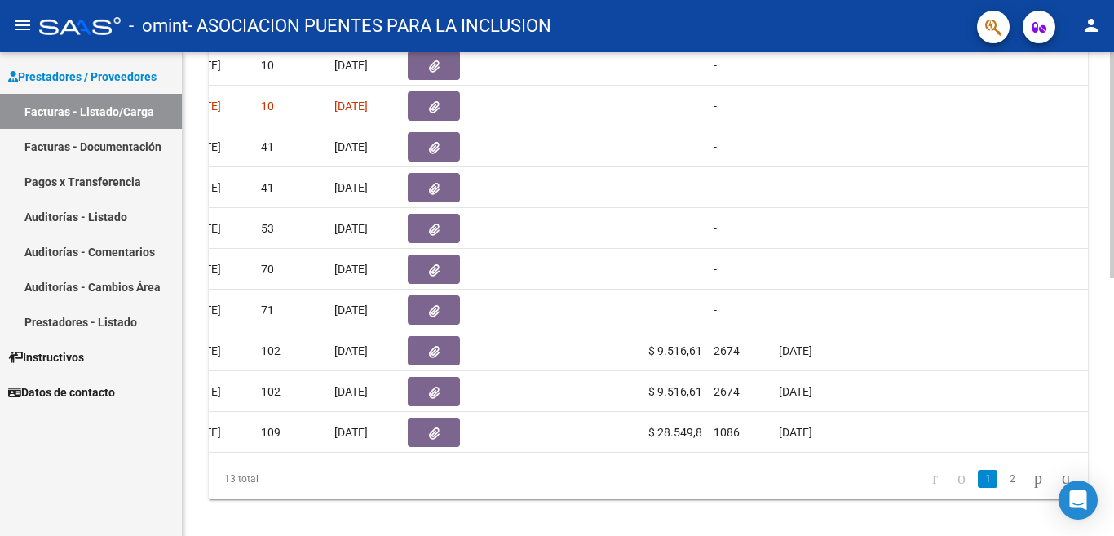
click at [1104, 503] on div "Video tutorial PRESTADORES -> Listado de CPBTs Emitidos por Prestadores / Prove…" at bounding box center [651, 40] width 936 height 1021
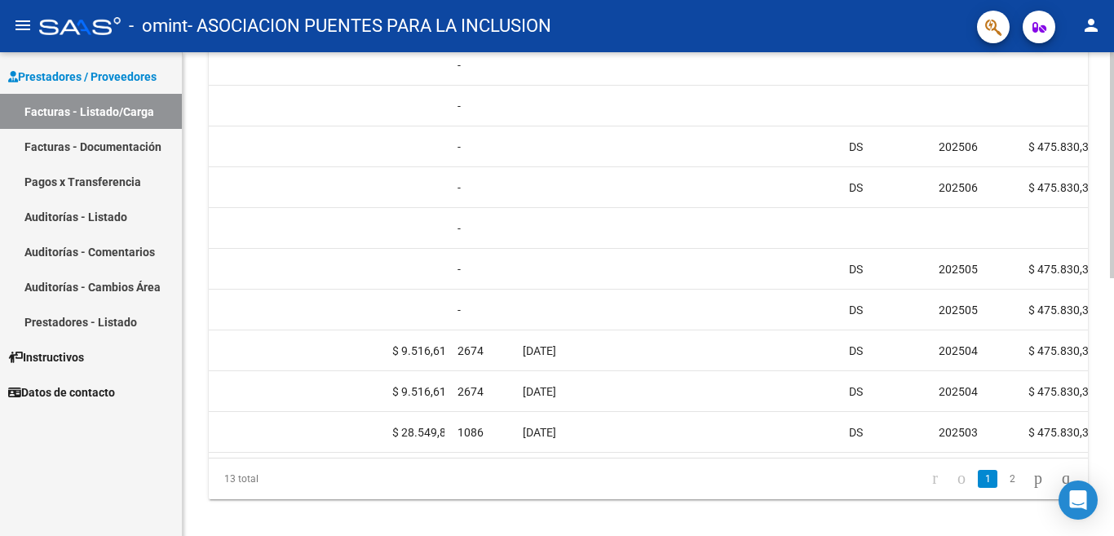
scroll to position [0, 1100]
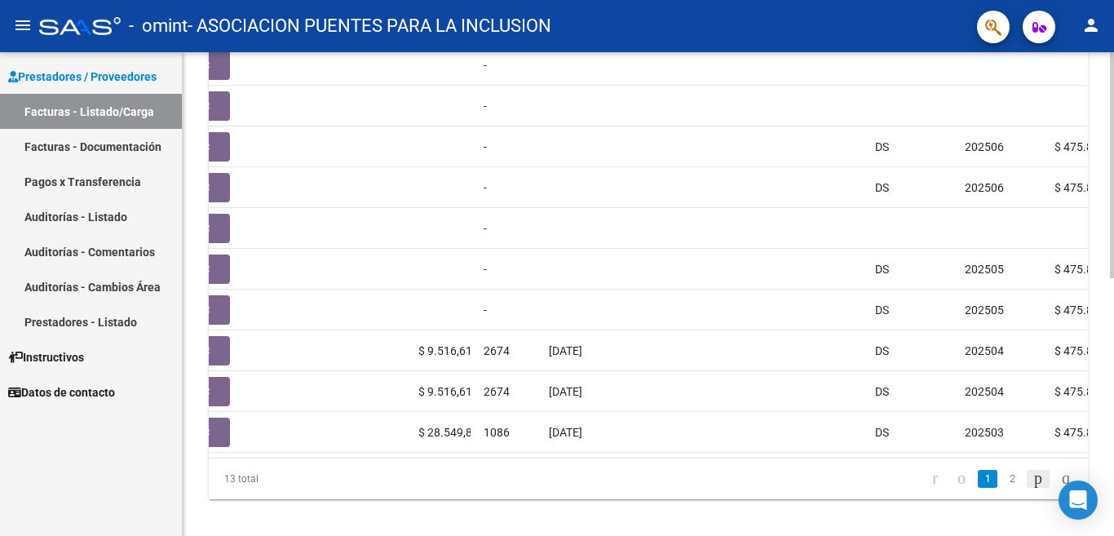
click at [1032, 488] on icon "go to next page" at bounding box center [1038, 478] width 13 height 20
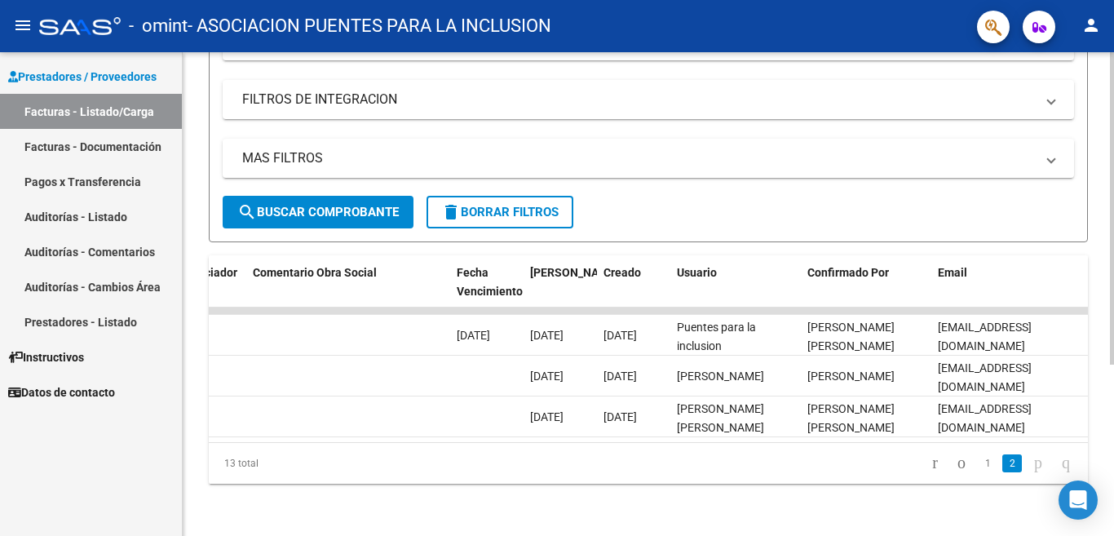
scroll to position [0, 2560]
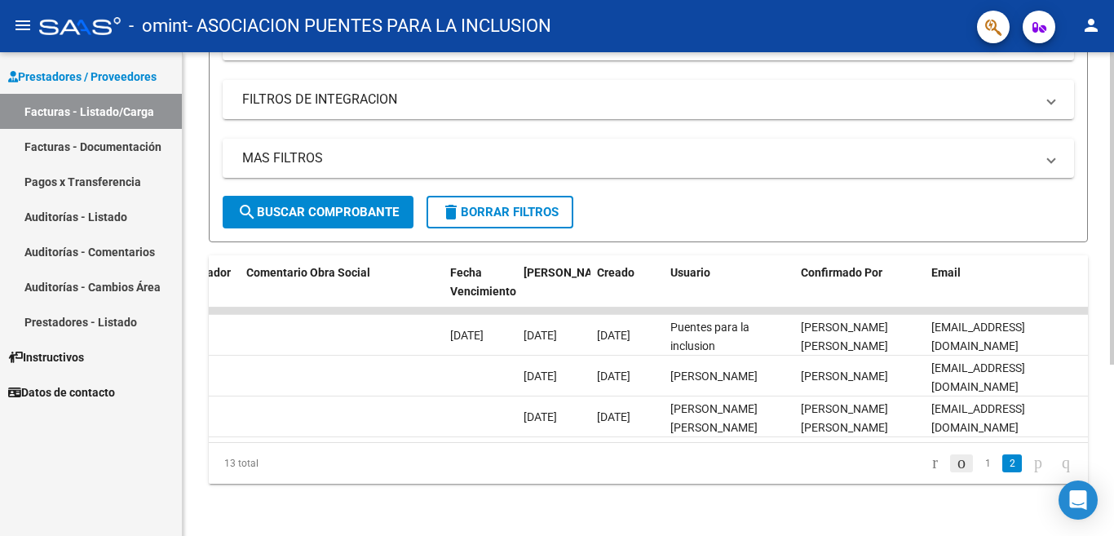
click at [955, 462] on icon "go to previous page" at bounding box center [961, 463] width 13 height 20
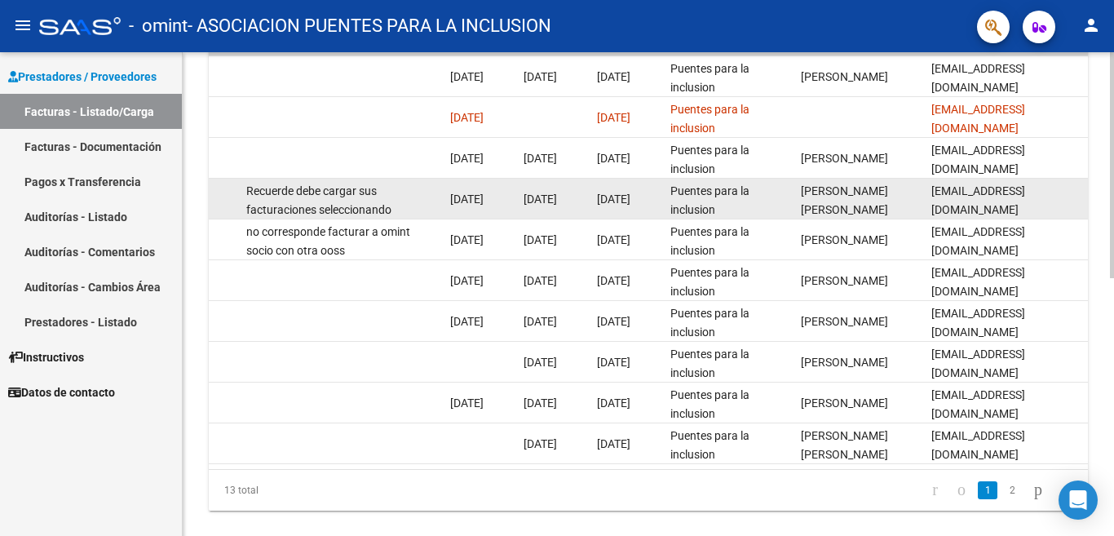
scroll to position [551, 0]
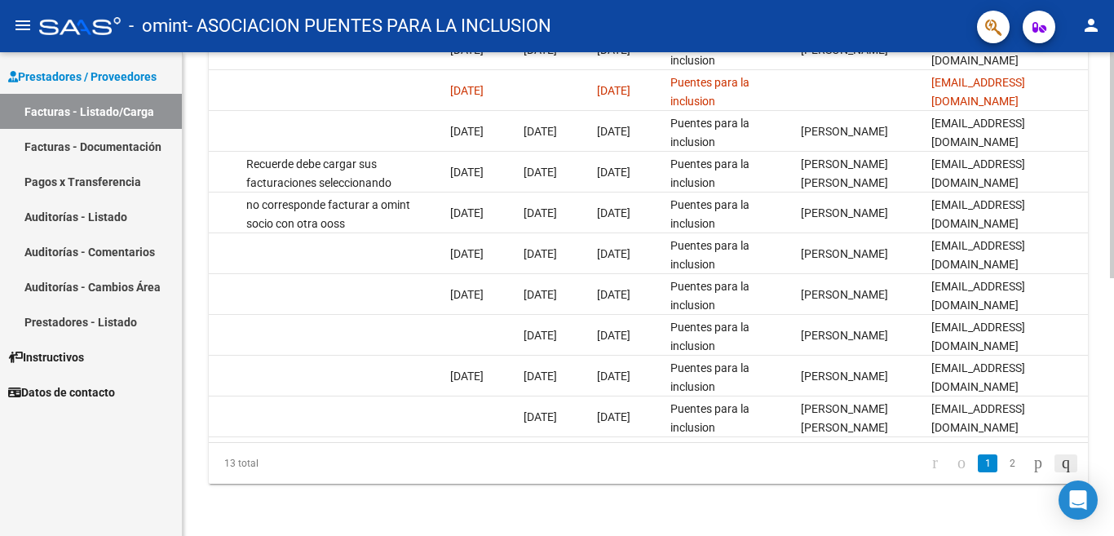
click at [1060, 460] on icon "go to last page" at bounding box center [1066, 463] width 13 height 20
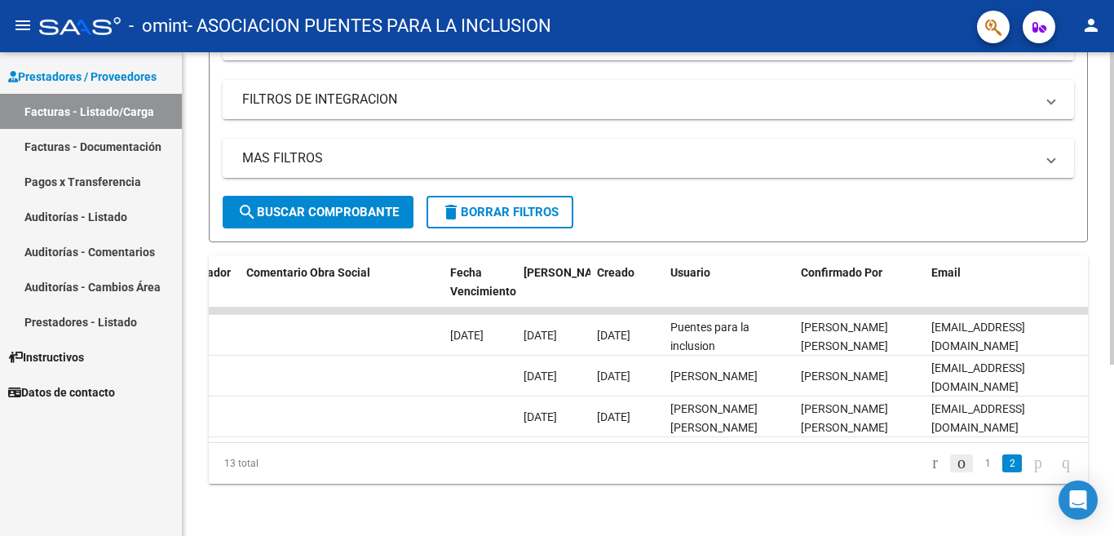
click at [955, 460] on icon "go to previous page" at bounding box center [961, 463] width 13 height 20
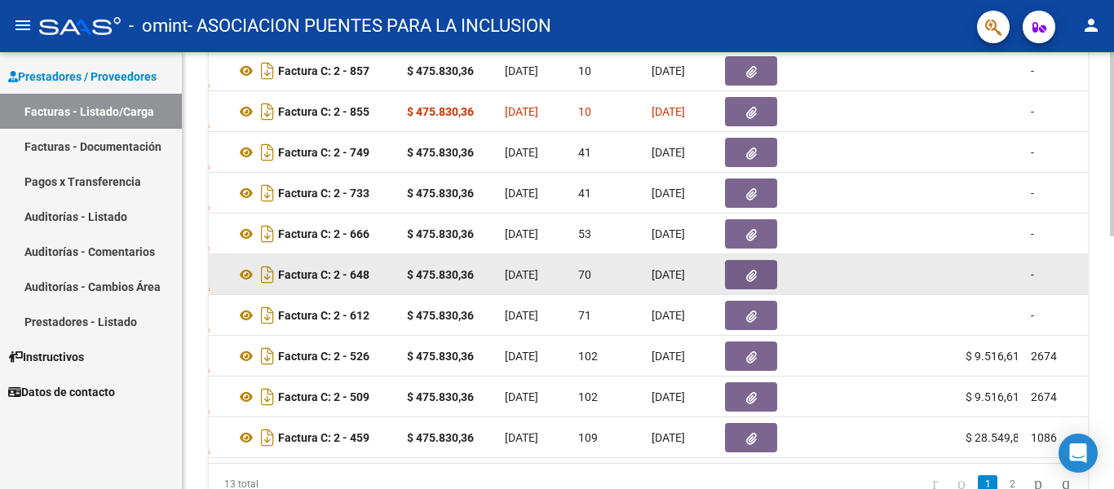
scroll to position [598, 0]
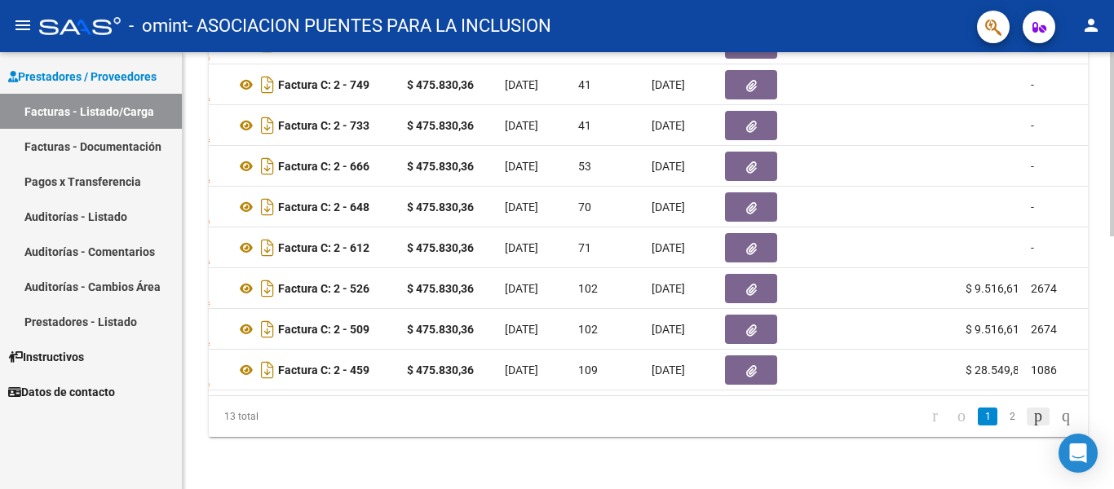
click at [1032, 414] on icon "go to next page" at bounding box center [1038, 416] width 13 height 20
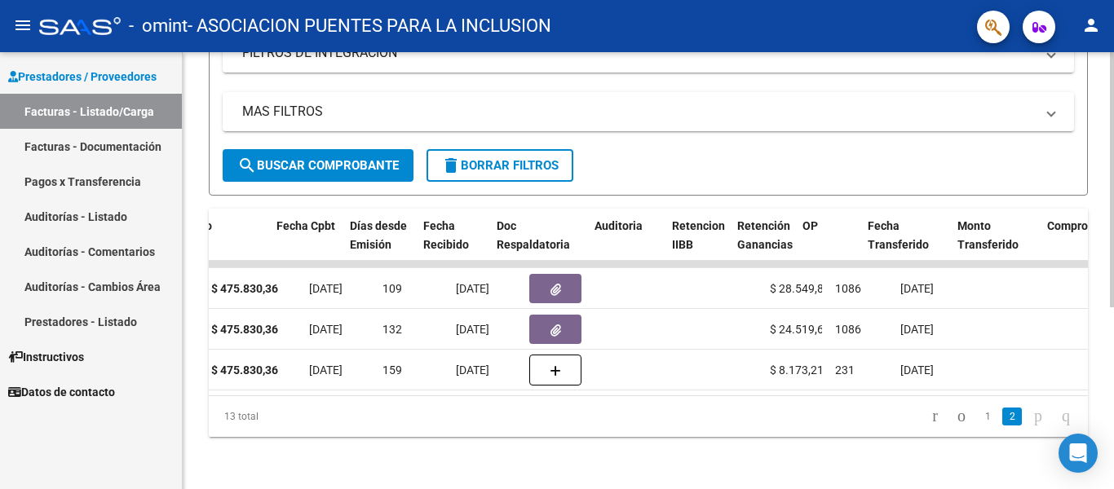
scroll to position [0, 781]
